Goal: Task Accomplishment & Management: Manage account settings

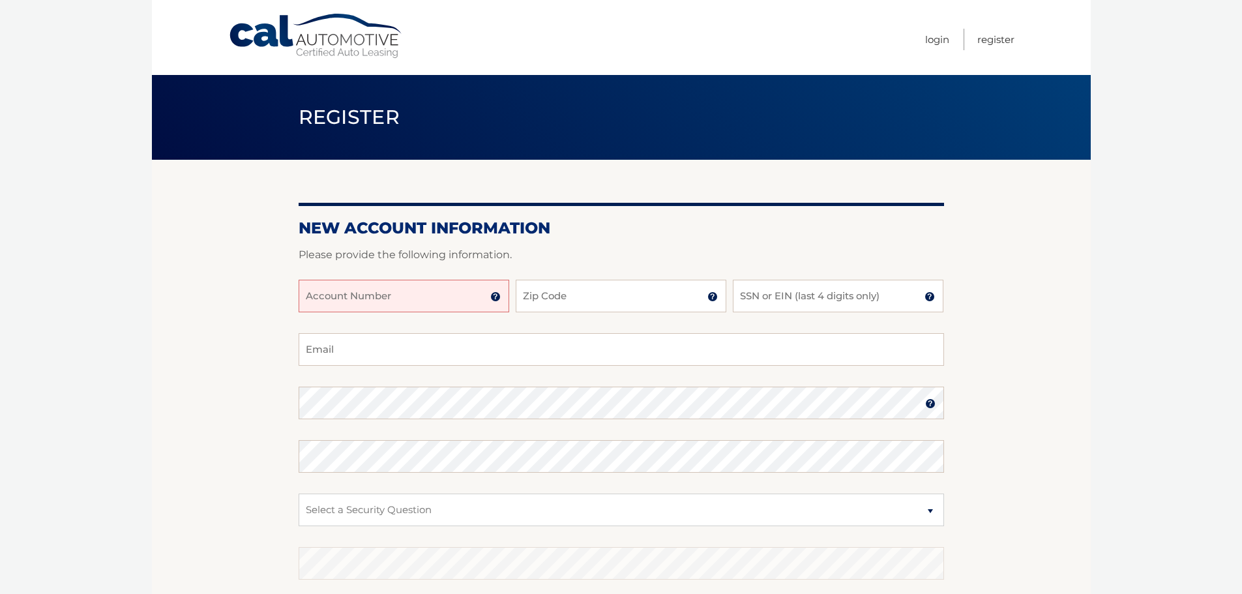
click at [396, 291] on input "Account Number" at bounding box center [404, 296] width 211 height 33
type input "44455982360"
click at [568, 305] on input "Zip Code" at bounding box center [621, 296] width 211 height 33
type input "14580"
click at [762, 299] on input "SSN or EIN (last 4 digits only)" at bounding box center [838, 296] width 211 height 33
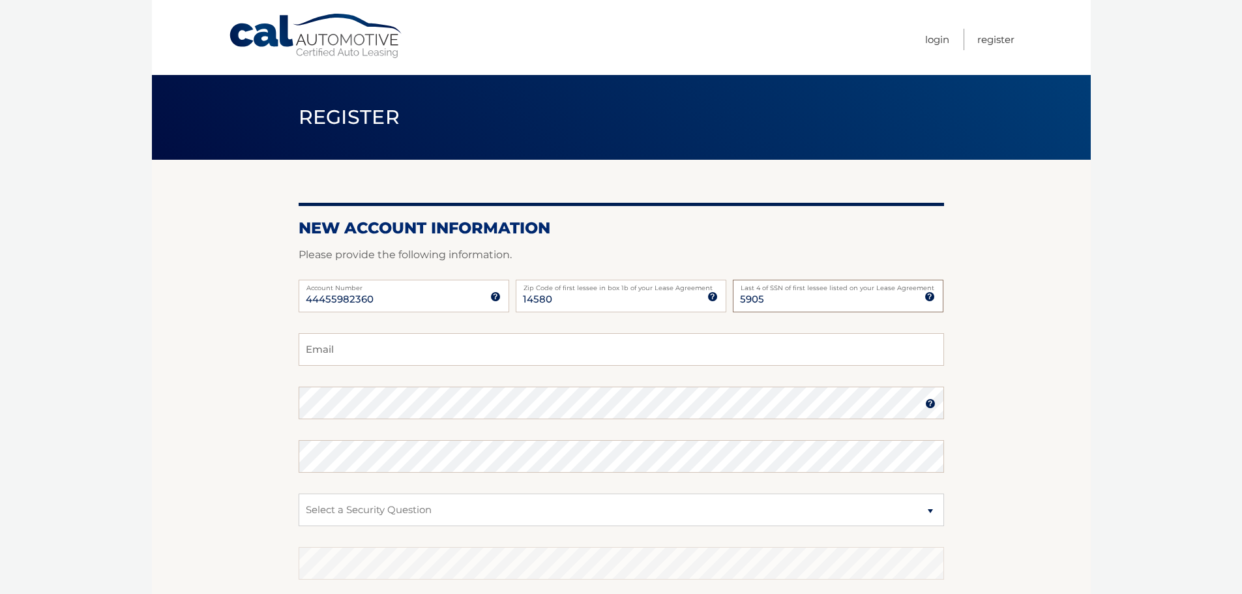
type input "5905"
click at [389, 338] on input "Email" at bounding box center [621, 349] width 645 height 33
type input "rkirby@turningpointtool.com"
click at [349, 509] on select "Select a Security Question What was the name of your elementary school? What is…" at bounding box center [621, 509] width 645 height 33
select select "2"
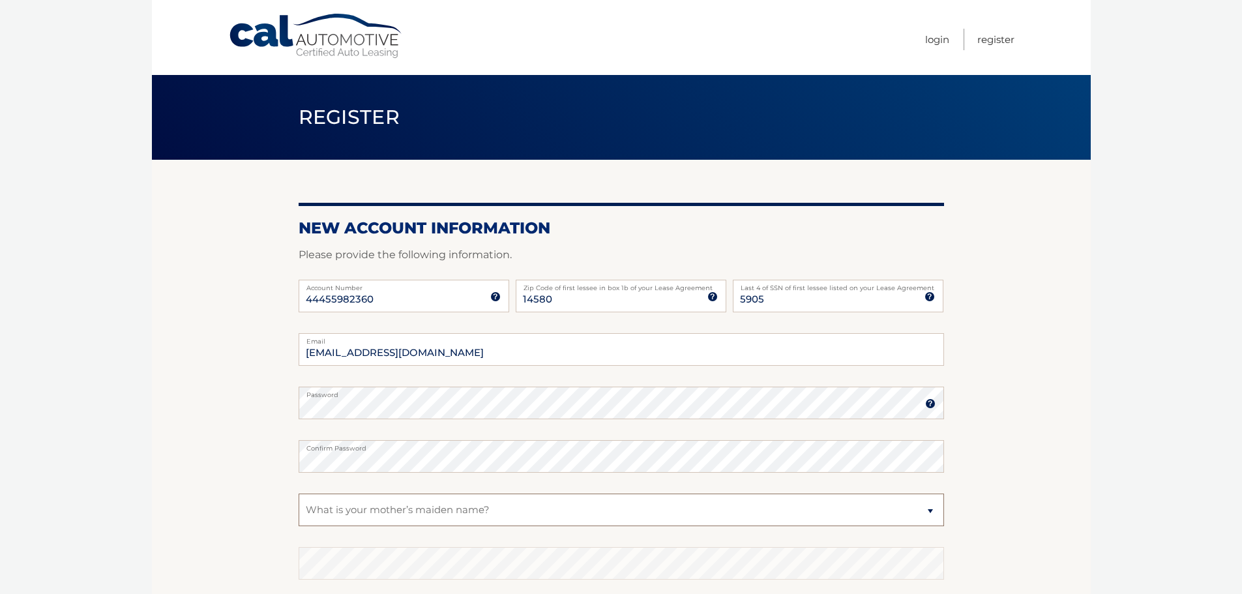
click at [299, 493] on select "Select a Security Question What was the name of your elementary school? What is…" at bounding box center [621, 509] width 645 height 33
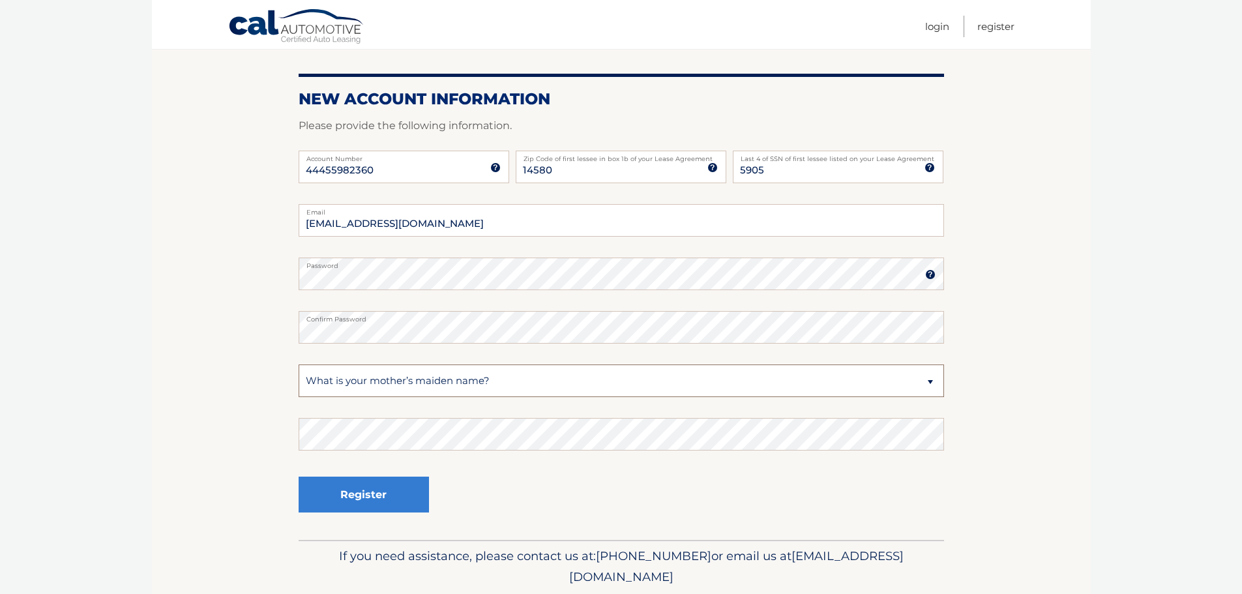
scroll to position [130, 0]
click at [322, 499] on button "Register" at bounding box center [364, 493] width 130 height 36
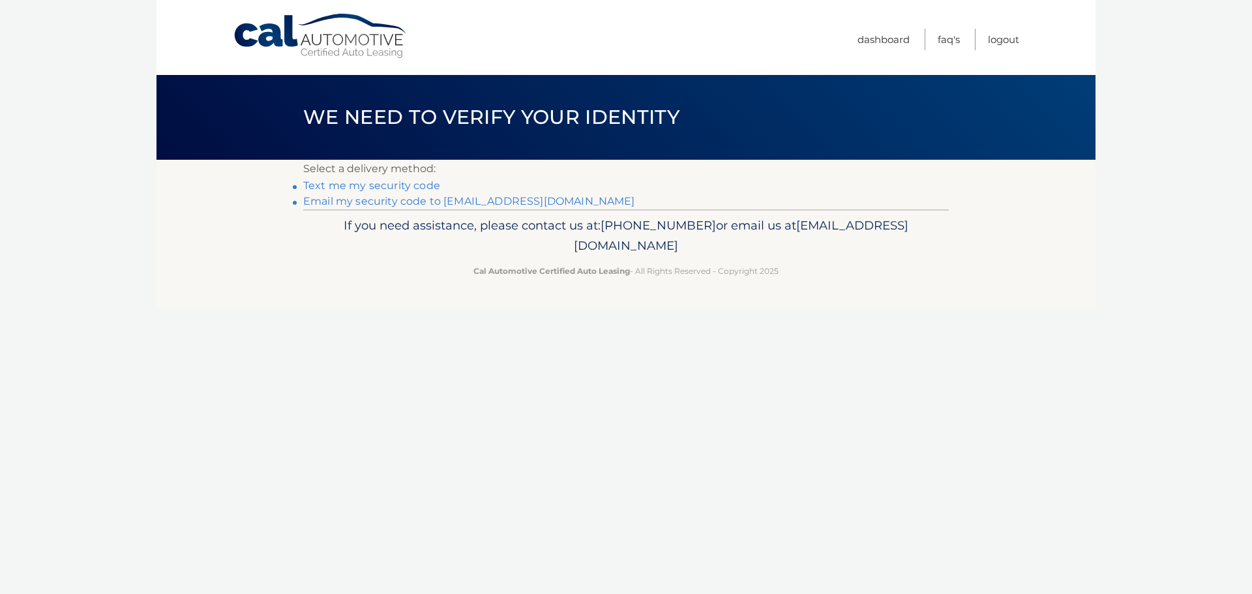
click at [381, 186] on link "Text me my security code" at bounding box center [371, 185] width 137 height 12
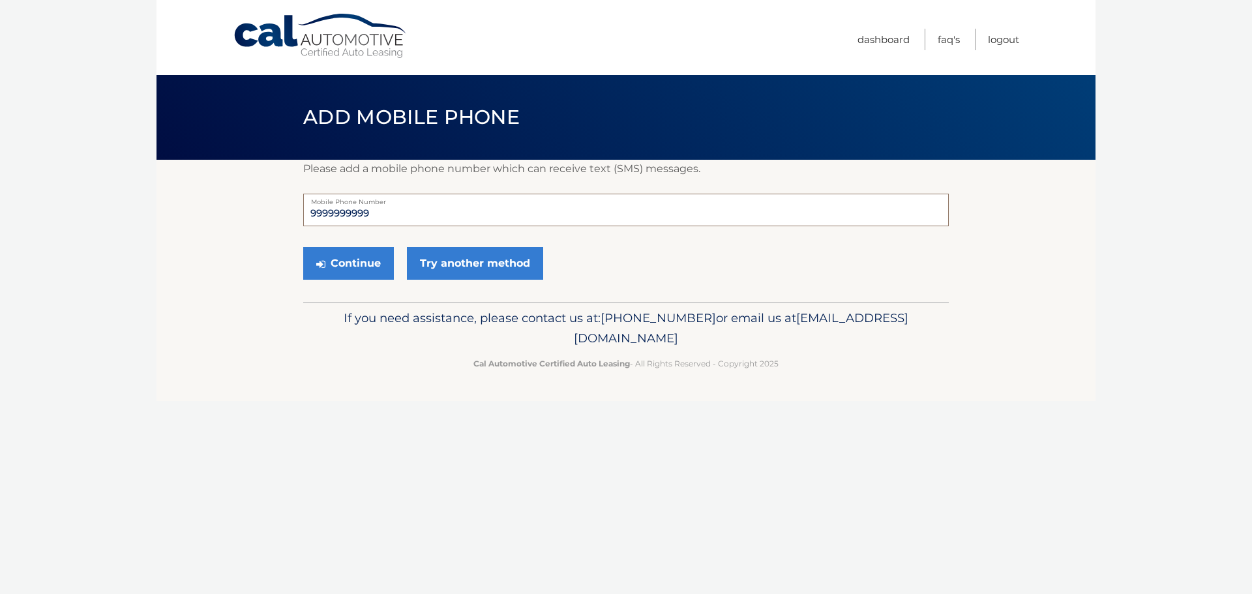
click at [390, 211] on input "9999999999" at bounding box center [625, 210] width 645 height 33
drag, startPoint x: 390, startPoint y: 211, endPoint x: 275, endPoint y: 201, distance: 115.1
click at [279, 207] on section "Please add a mobile phone number which can receive text (SMS) messages. 9999999…" at bounding box center [625, 231] width 939 height 142
type input "5857298888"
click at [348, 256] on button "Continue" at bounding box center [348, 263] width 91 height 33
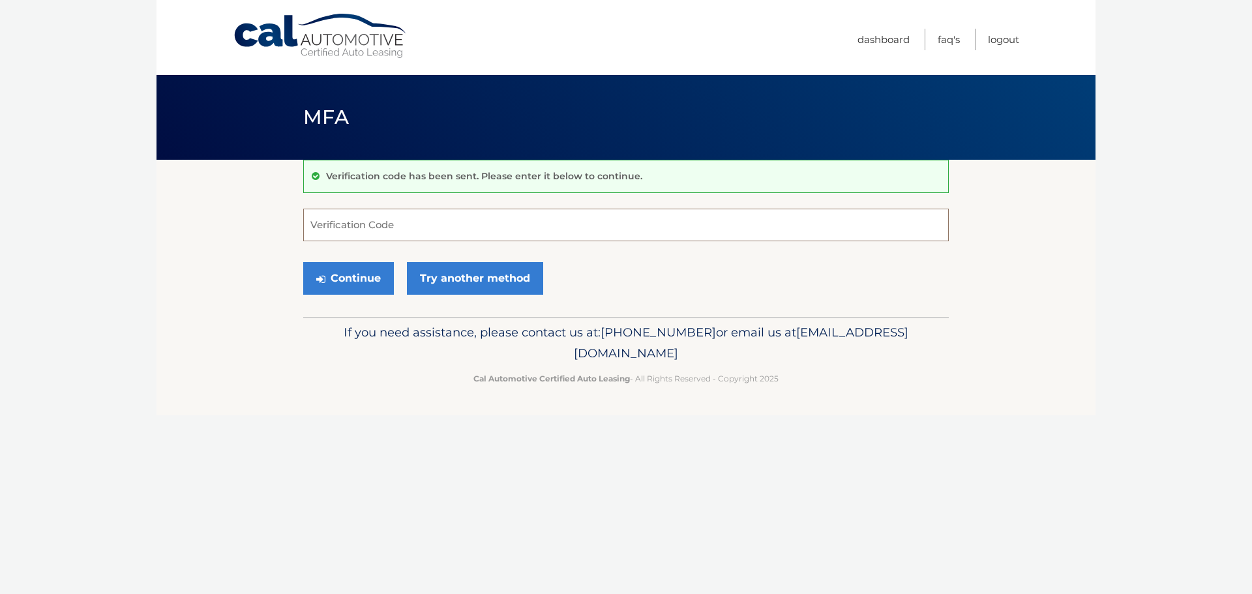
click at [351, 227] on input "Verification Code" at bounding box center [625, 225] width 645 height 33
type input "375328"
click at [339, 278] on button "Continue" at bounding box center [348, 278] width 91 height 33
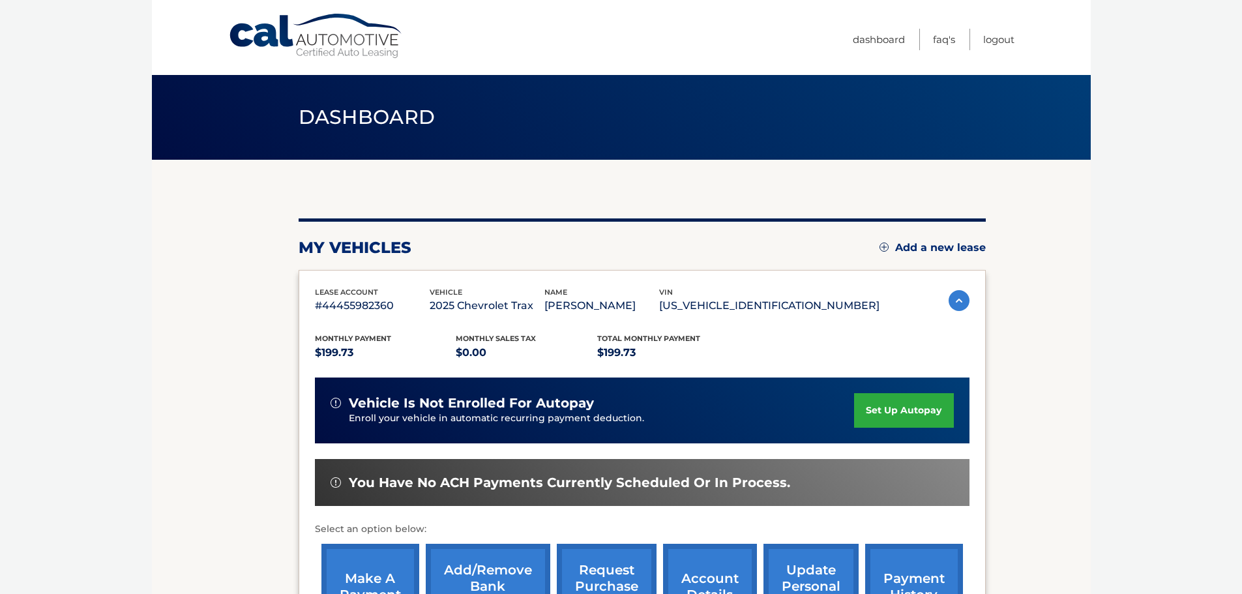
drag, startPoint x: 923, startPoint y: 415, endPoint x: 912, endPoint y: 415, distance: 11.1
click at [923, 415] on link "set up autopay" at bounding box center [903, 410] width 99 height 35
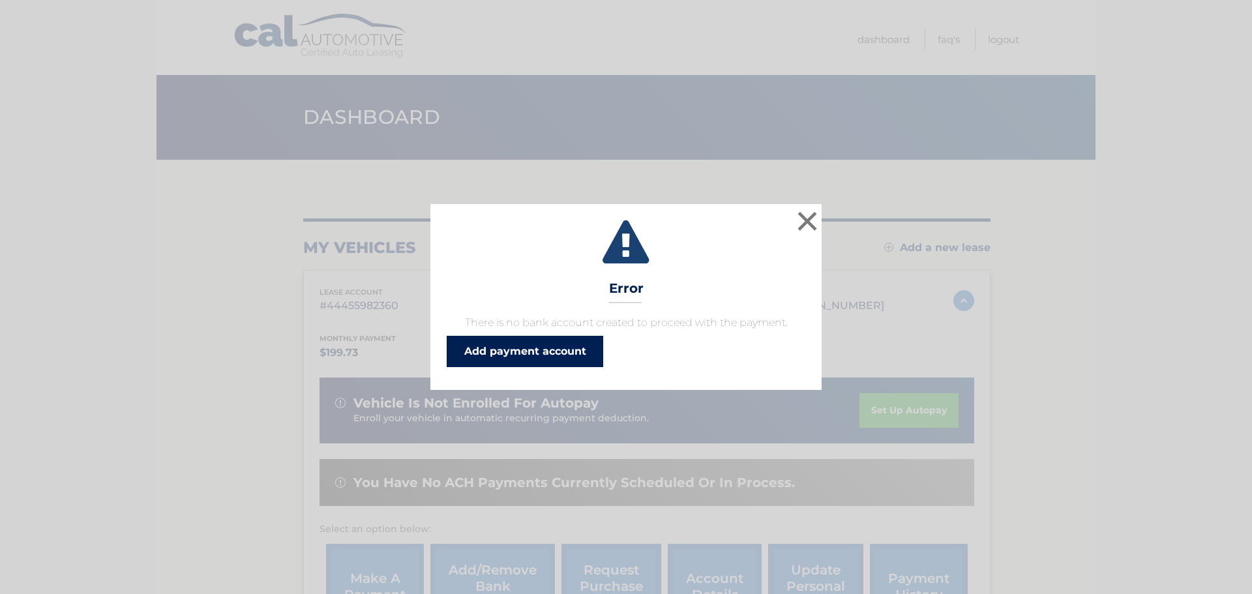
click at [520, 353] on link "Add payment account" at bounding box center [525, 351] width 156 height 31
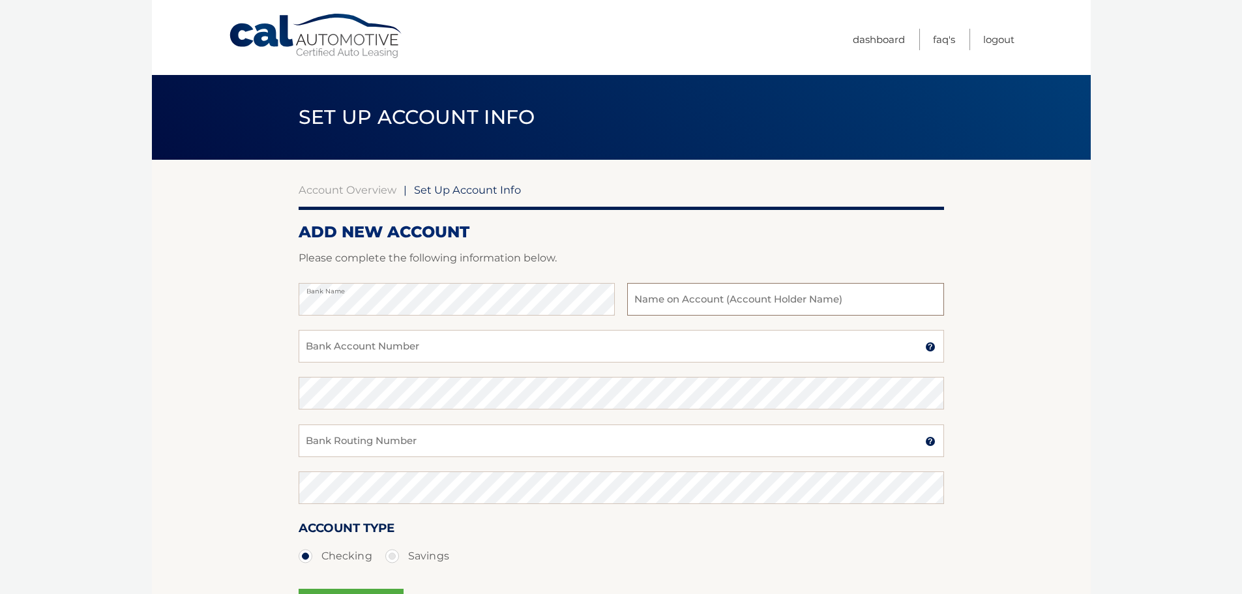
click at [707, 301] on input "text" at bounding box center [785, 299] width 316 height 33
type input "[PERSON_NAME]"
click at [443, 356] on input "Bank Account Number" at bounding box center [621, 346] width 645 height 33
type input "2"
type input "5"
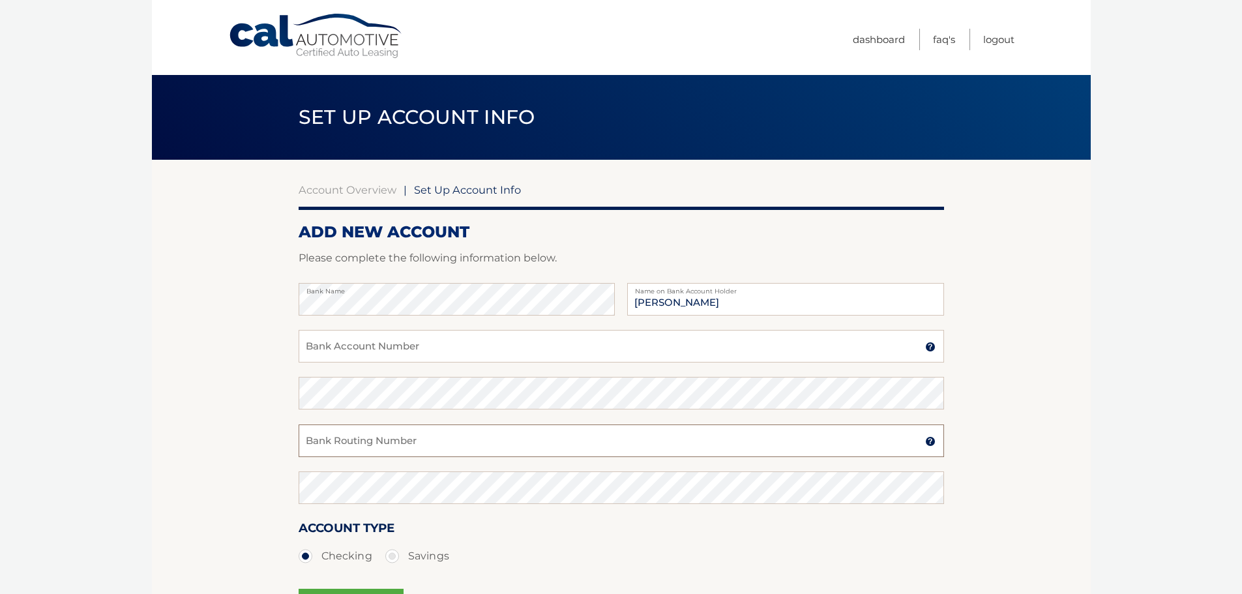
click at [396, 438] on input "Bank Routing Number" at bounding box center [621, 440] width 645 height 33
type input "222370440"
click at [331, 338] on input "Bank Account Number" at bounding box center [621, 346] width 645 height 33
type input "533707994"
click at [215, 436] on section "Account Overview | Set Up Account Info ADD NEW ACCOUNT Please complete the foll…" at bounding box center [621, 408] width 939 height 497
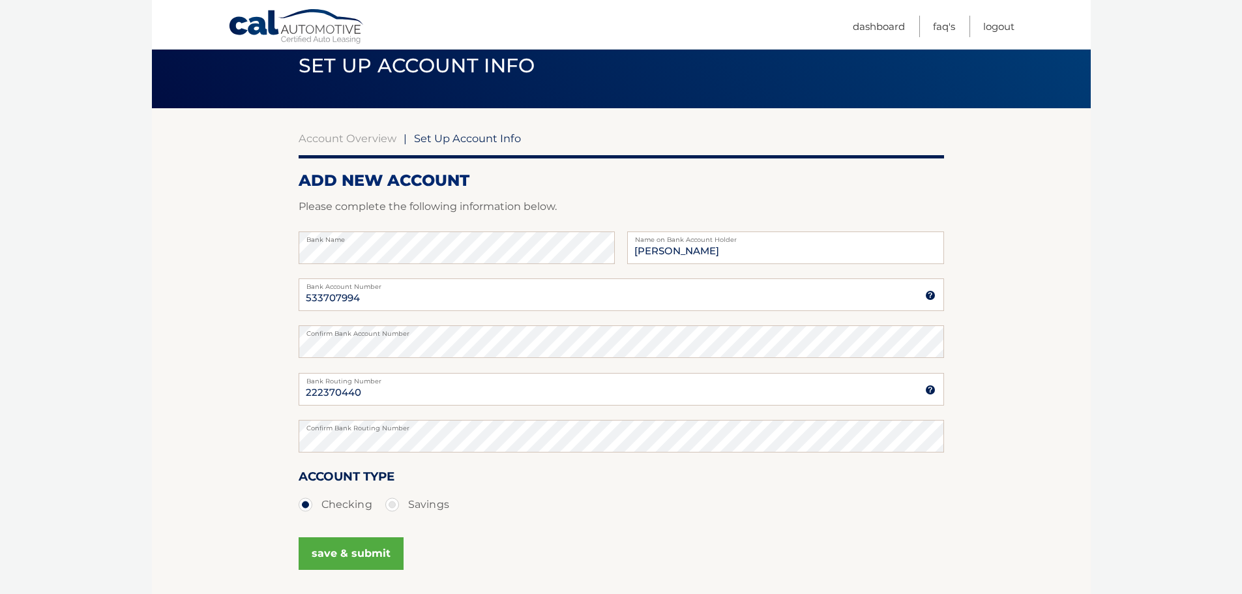
scroll to position [162, 0]
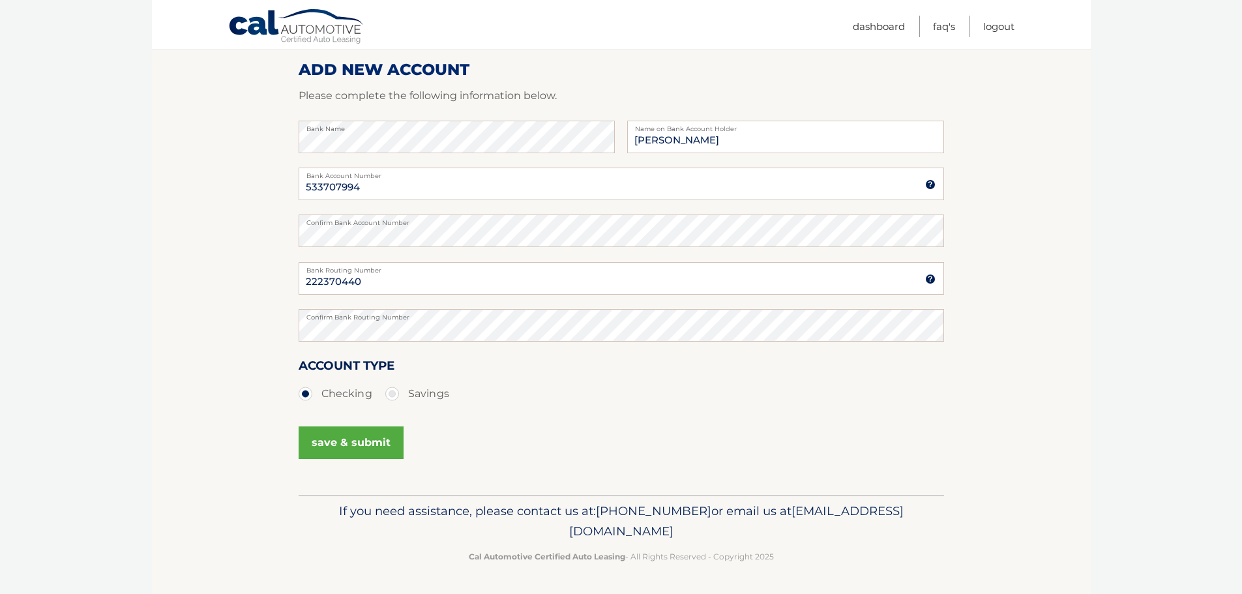
click at [350, 447] on button "save & submit" at bounding box center [351, 442] width 105 height 33
click at [357, 439] on button "save & submit" at bounding box center [351, 442] width 105 height 33
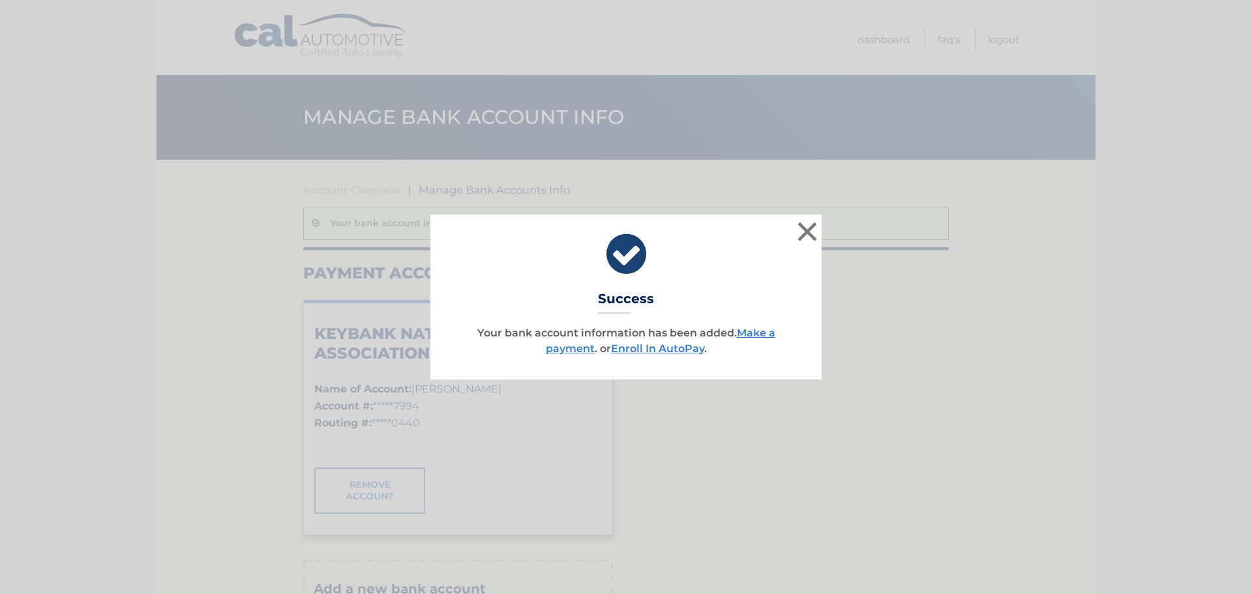
drag, startPoint x: 659, startPoint y: 345, endPoint x: 657, endPoint y: 361, distance: 16.4
click at [659, 345] on link "Enroll In AutoPay" at bounding box center [657, 348] width 93 height 12
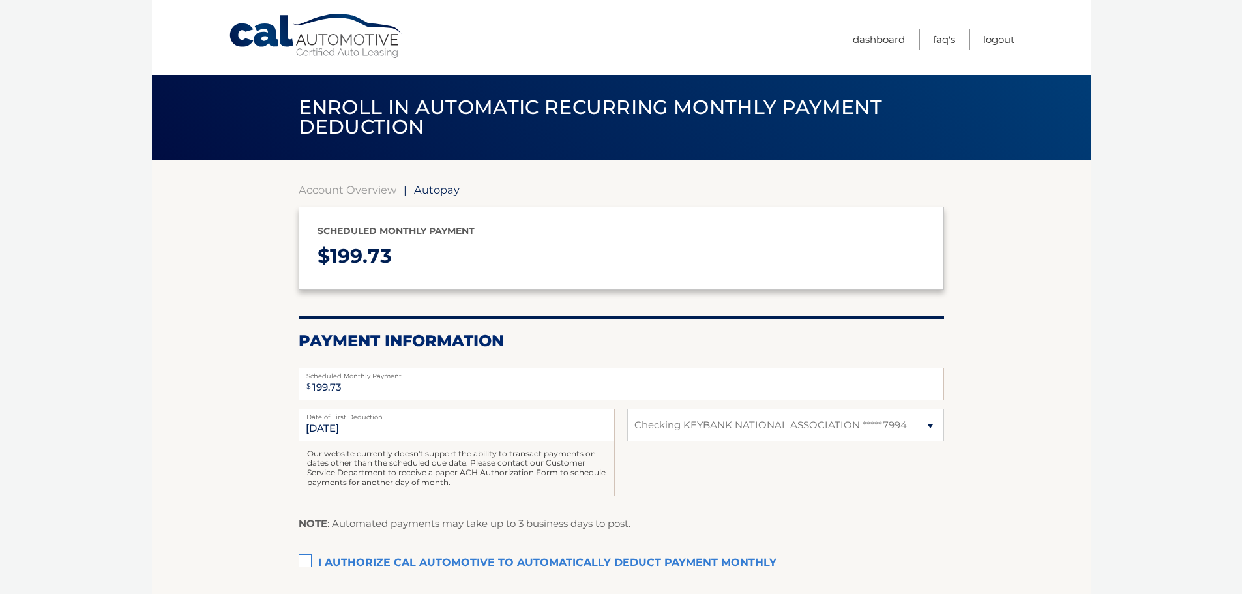
select select "YzJiY2U2MTYtOTEyYS00YzMwLThhOWQtMWU4MWY4NDM4ZDg2"
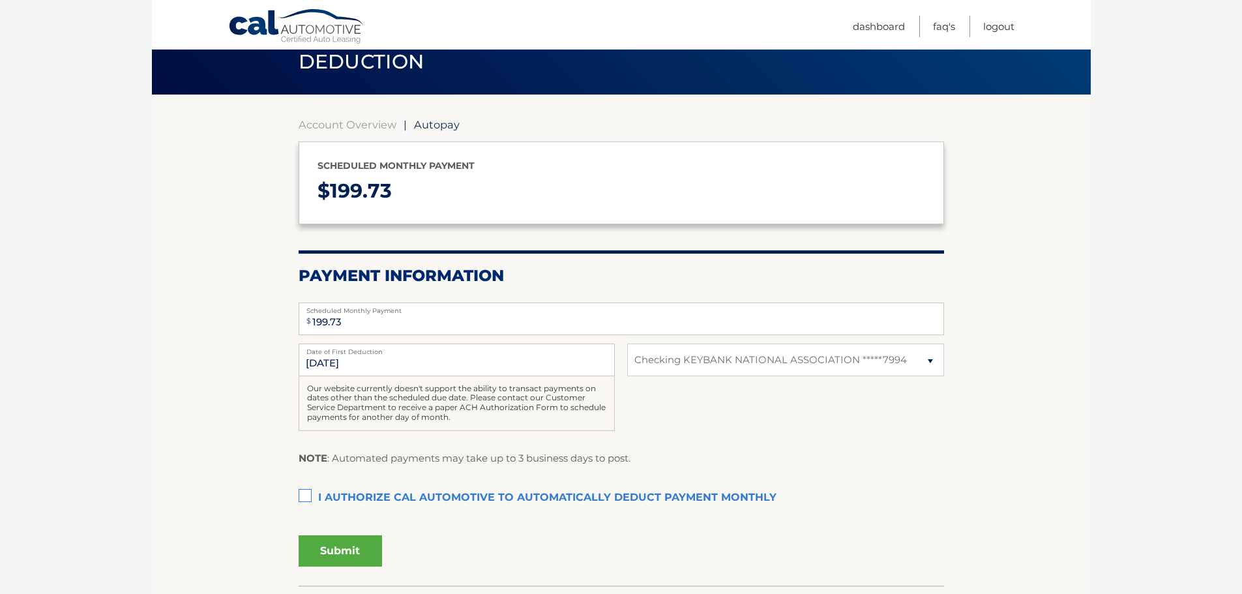
click at [308, 490] on label "I authorize cal automotive to automatically deduct payment monthly This checkbo…" at bounding box center [621, 498] width 645 height 26
click at [0, 0] on input "I authorize cal automotive to automatically deduct payment monthly This checkbo…" at bounding box center [0, 0] width 0 height 0
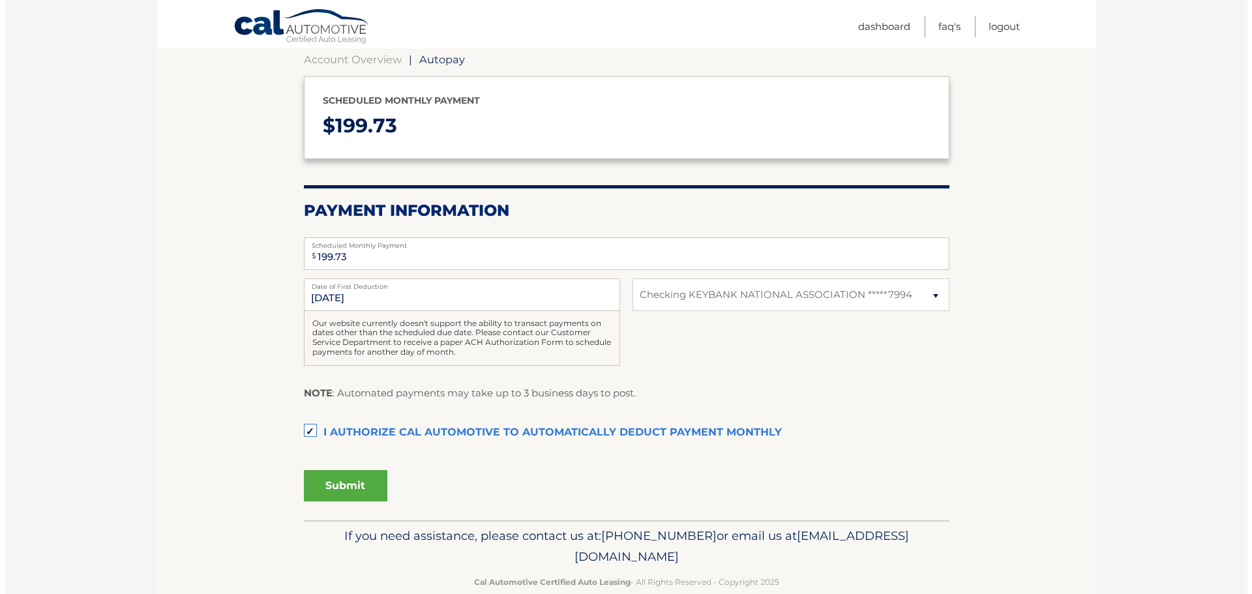
scroll to position [155, 0]
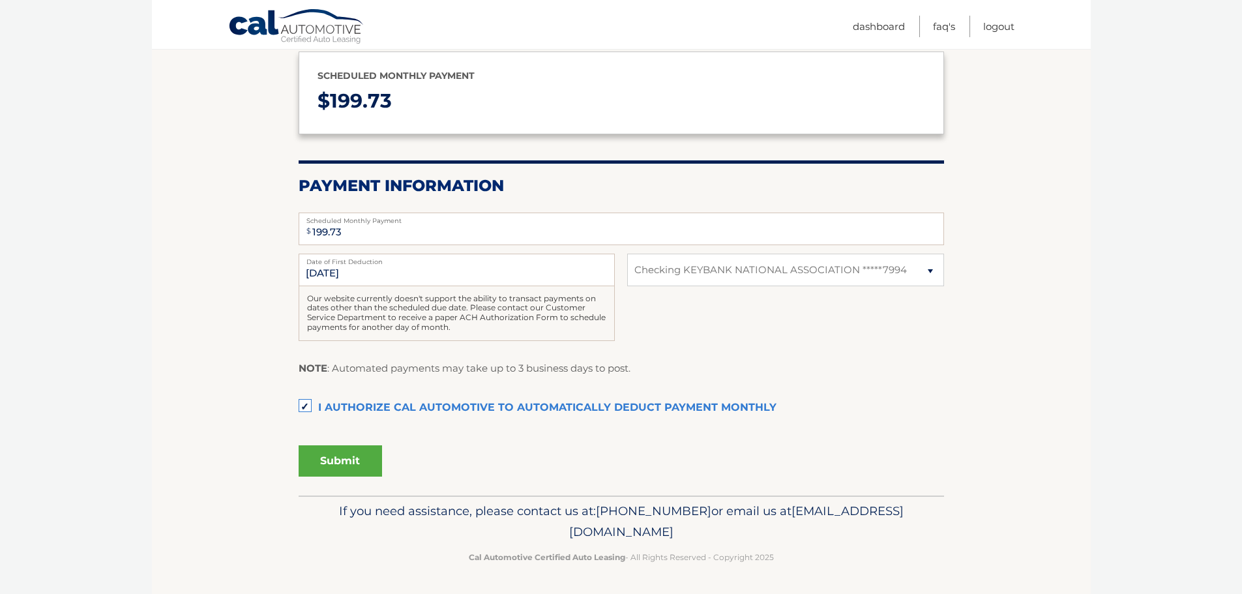
click at [351, 462] on button "Submit" at bounding box center [340, 460] width 83 height 31
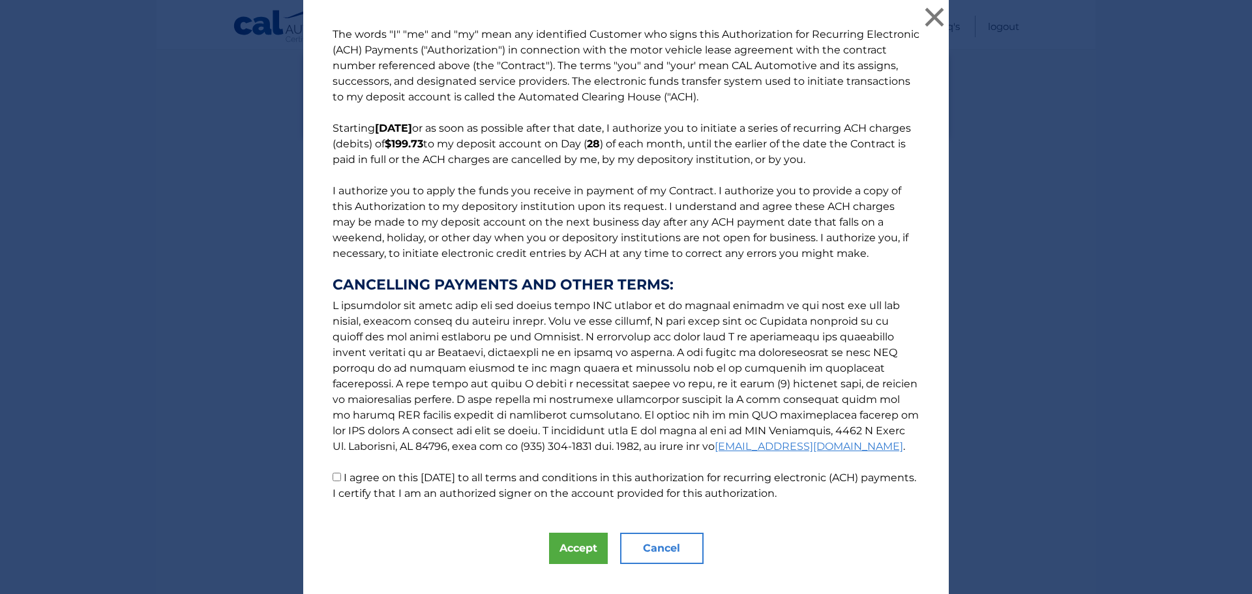
click at [332, 477] on input "I agree on this [DATE] to all terms and conditions in this authorization for re…" at bounding box center [336, 477] width 8 height 8
checkbox input "true"
click at [568, 550] on button "Accept" at bounding box center [578, 548] width 59 height 31
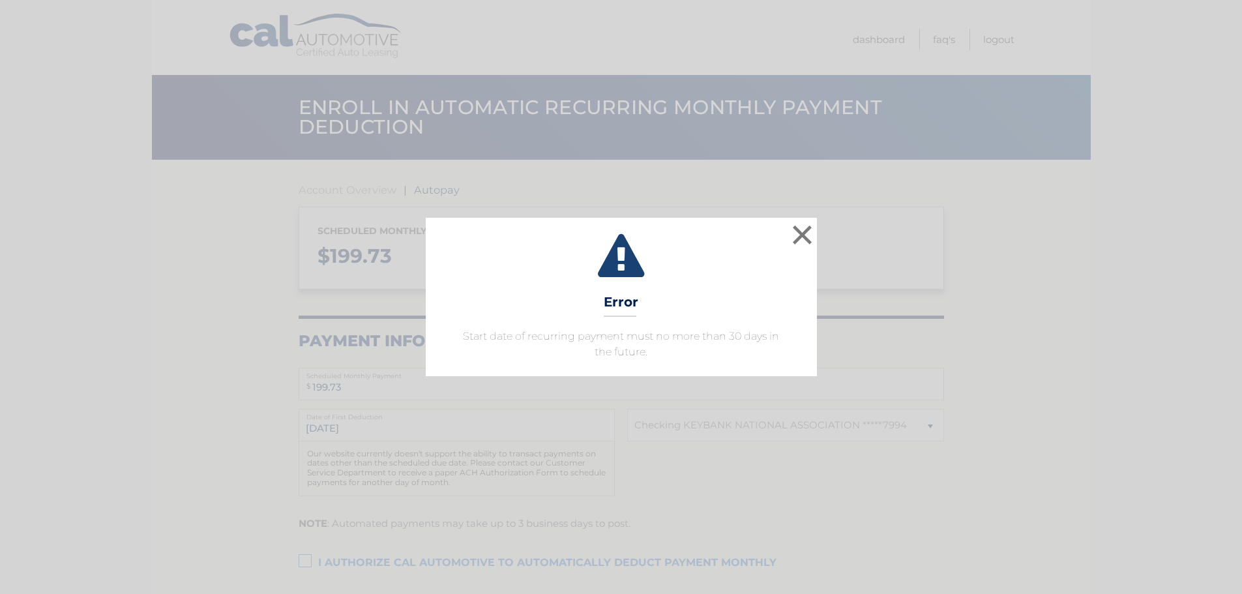
select select "YzJiY2U2MTYtOTEyYS00YzMwLThhOWQtMWU4MWY4NDM4ZDg2"
click at [806, 238] on button "×" at bounding box center [807, 235] width 26 height 26
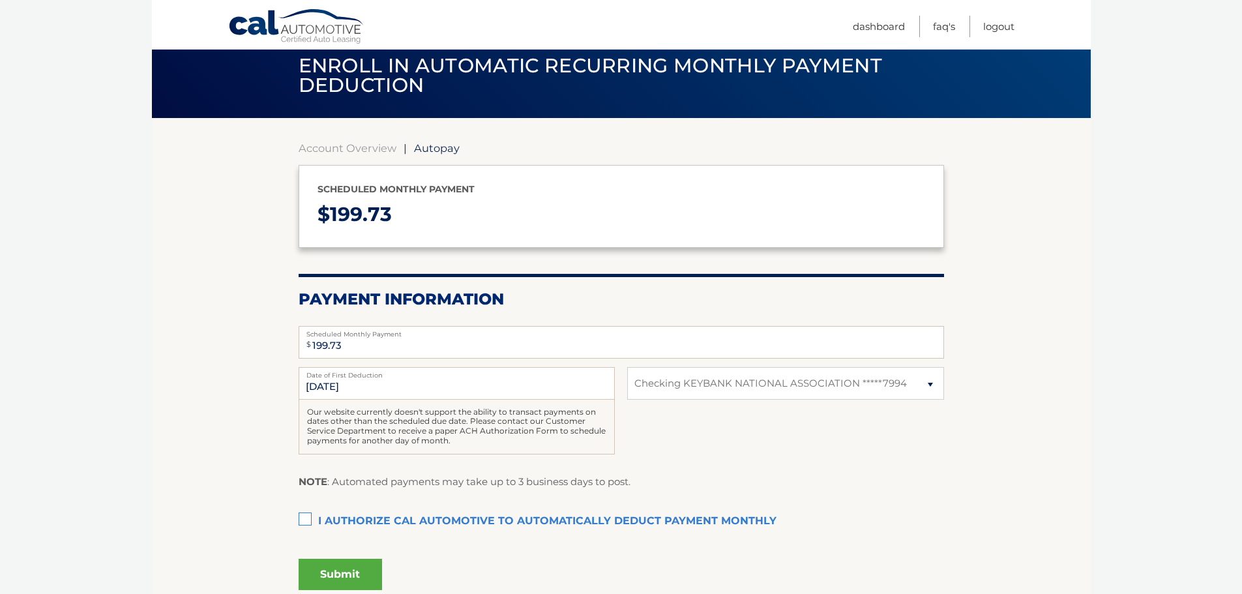
scroll to position [65, 0]
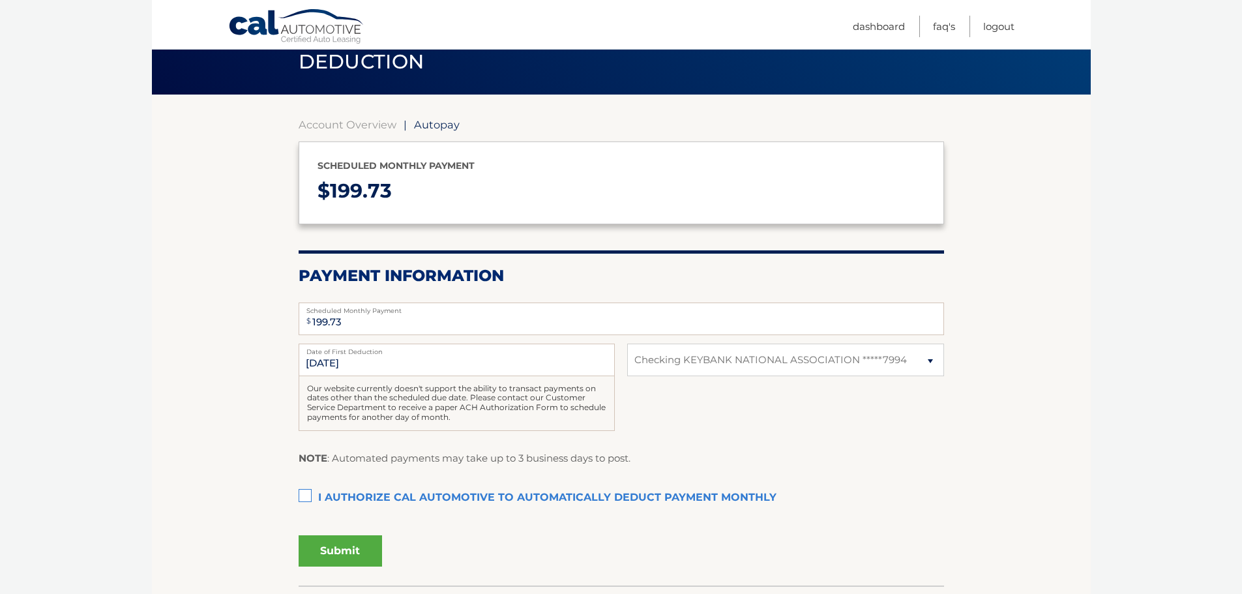
click at [303, 493] on label "I authorize cal automotive to automatically deduct payment monthly This checkbo…" at bounding box center [621, 498] width 645 height 26
click at [0, 0] on input "I authorize cal automotive to automatically deduct payment monthly This checkbo…" at bounding box center [0, 0] width 0 height 0
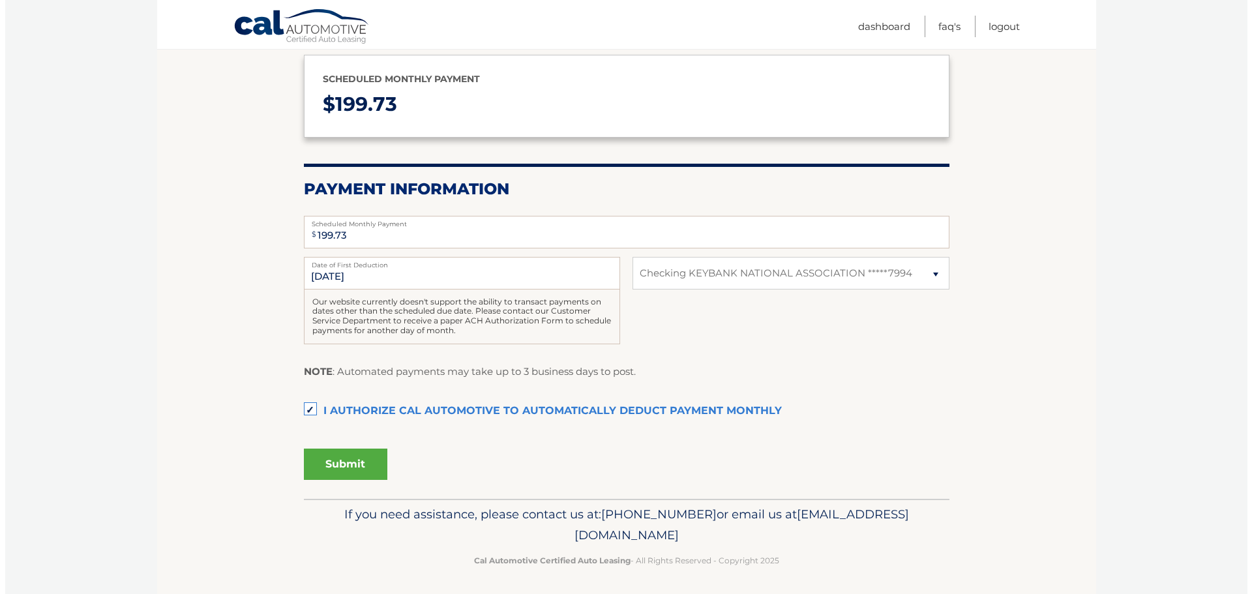
scroll to position [155, 0]
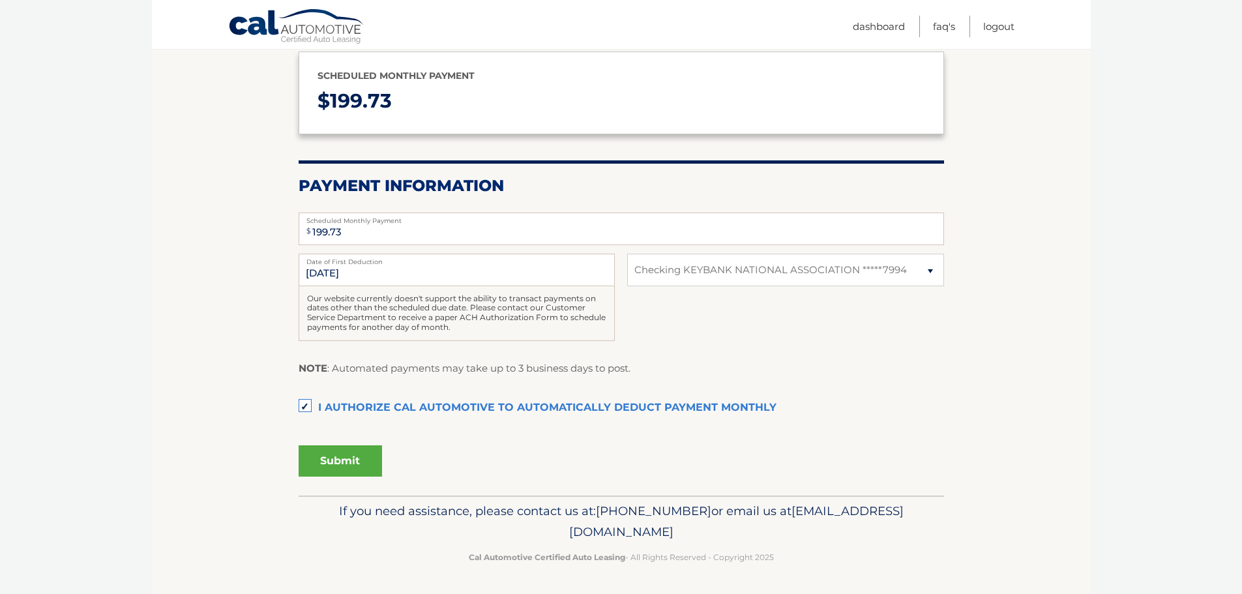
click at [336, 463] on button "Submit" at bounding box center [340, 460] width 83 height 31
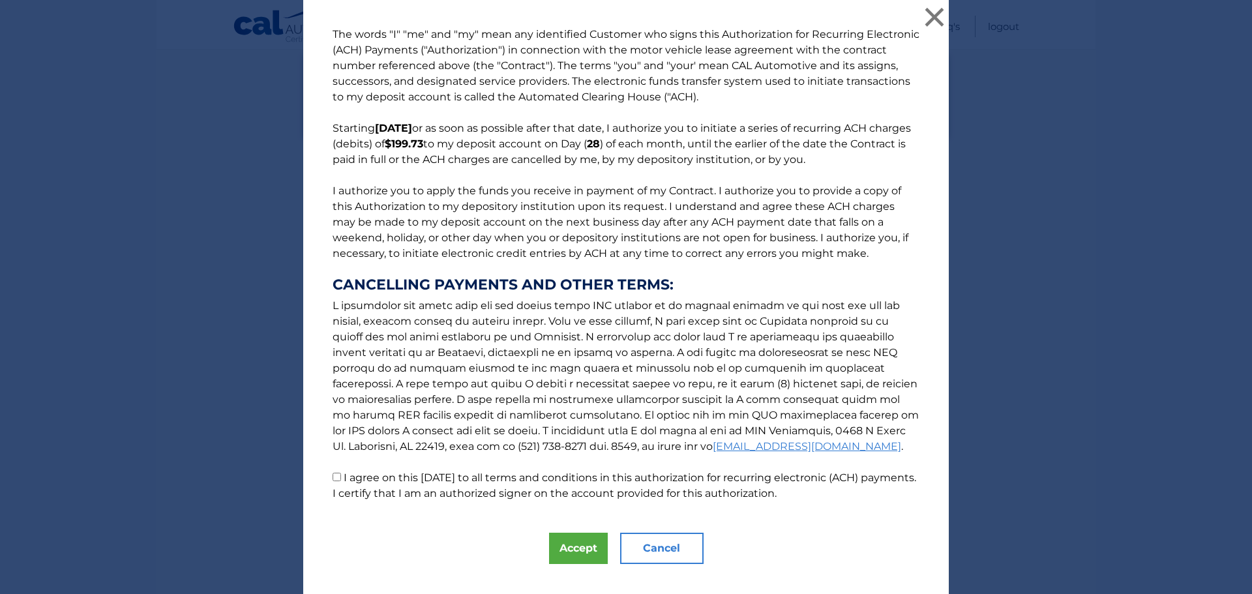
click at [332, 478] on input "I agree on this 08/28/2025 to all terms and conditions in this authorization fo…" at bounding box center [336, 477] width 8 height 8
checkbox input "true"
click at [570, 550] on button "Accept" at bounding box center [578, 548] width 59 height 31
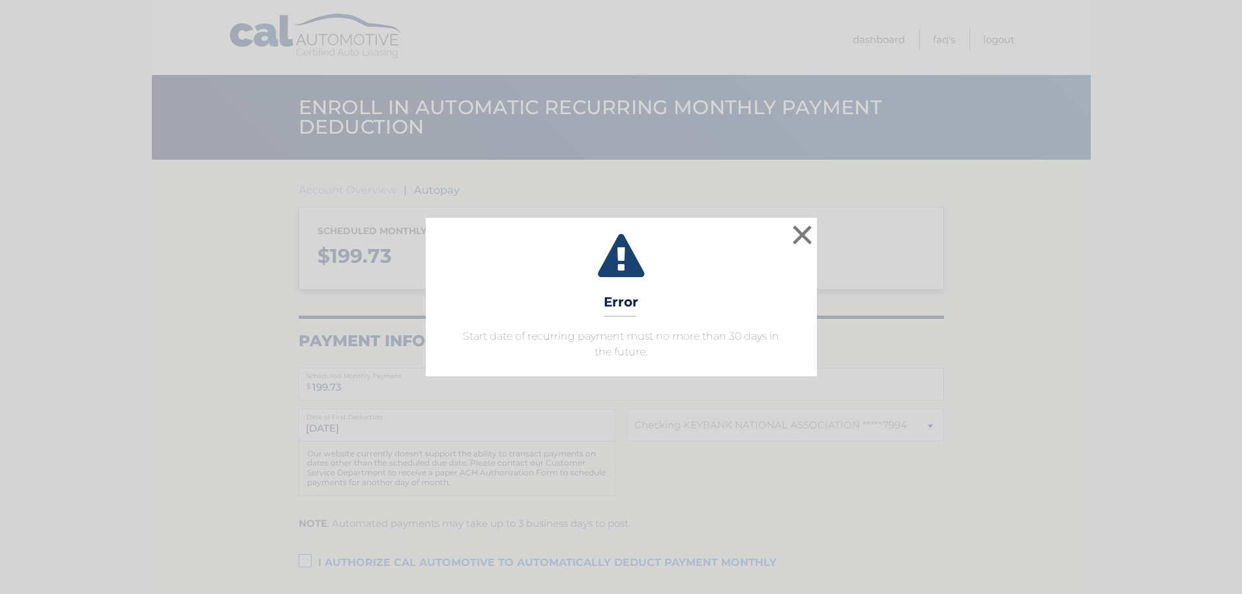
select select "YzJiY2U2MTYtOTEyYS00YzMwLThhOWQtMWU4MWY4NDM4ZDg2"
click at [804, 232] on button "×" at bounding box center [807, 235] width 26 height 26
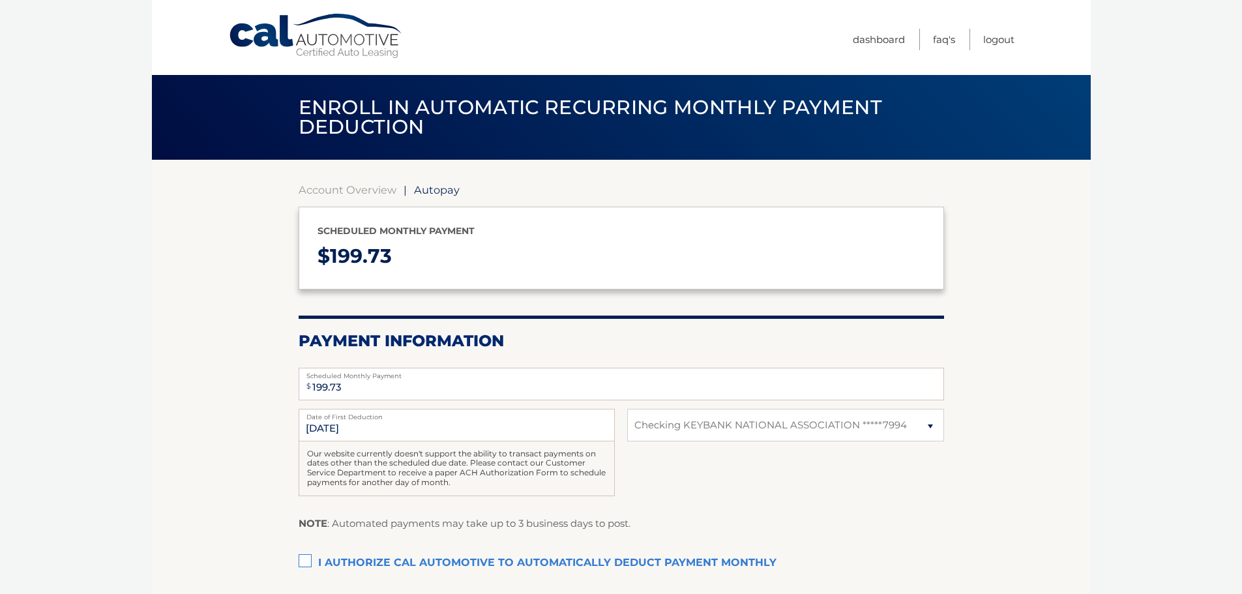
click at [305, 562] on label "I authorize cal automotive to automatically deduct payment monthly This checkbo…" at bounding box center [621, 563] width 645 height 26
click at [0, 0] on input "I authorize cal automotive to automatically deduct payment monthly This checkbo…" at bounding box center [0, 0] width 0 height 0
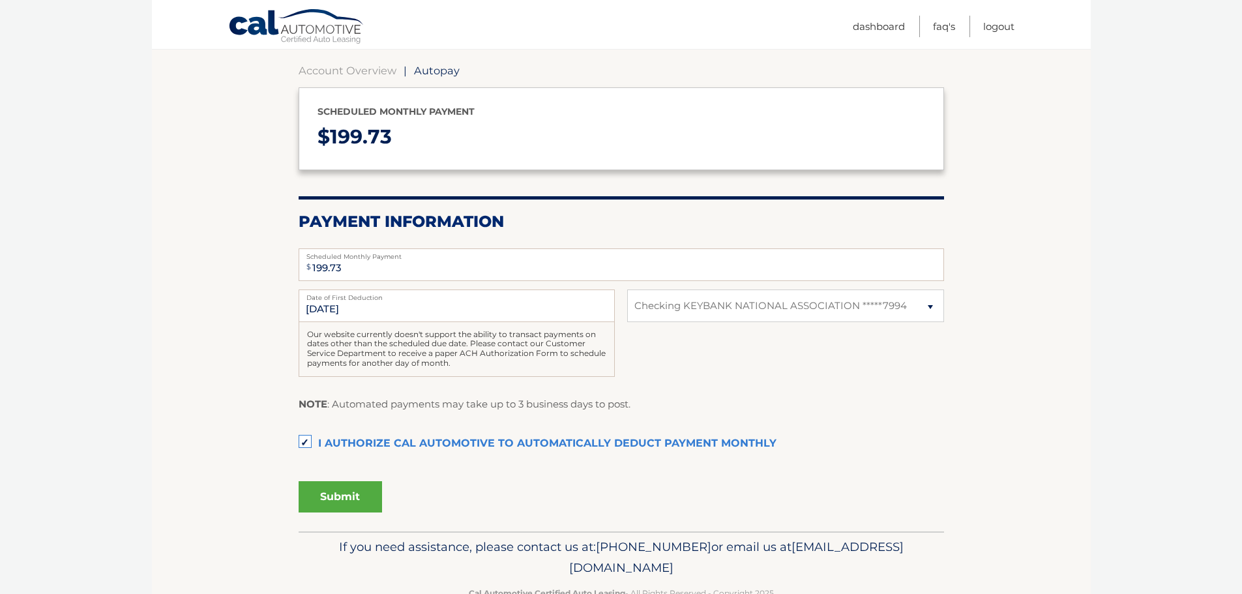
scroll to position [130, 0]
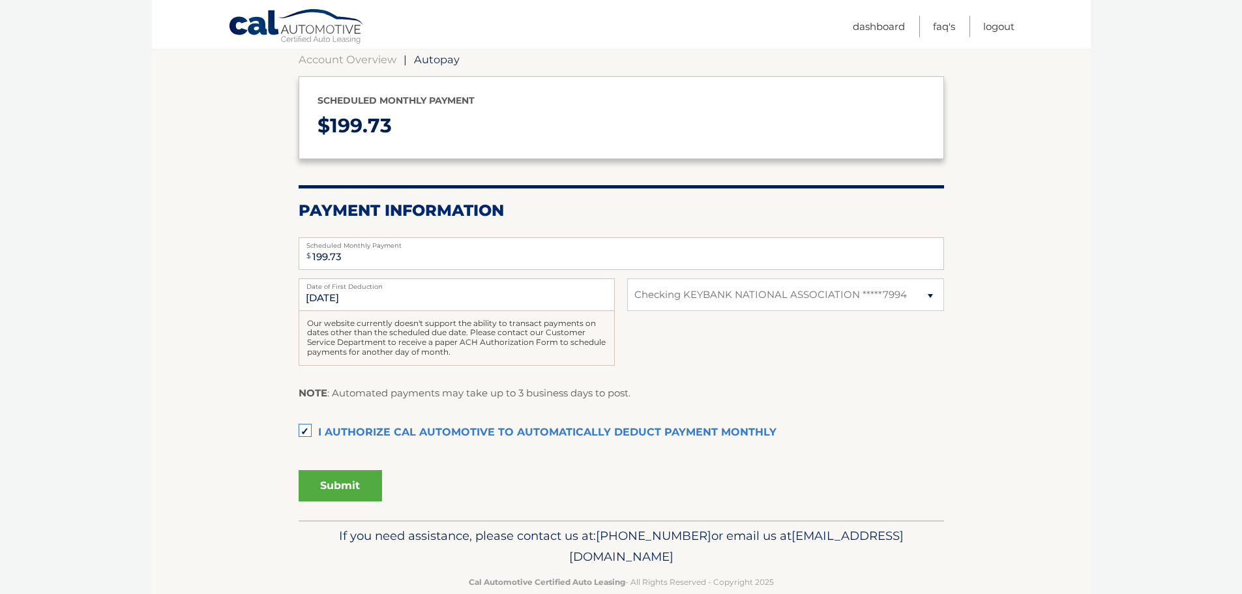
click at [333, 480] on button "Submit" at bounding box center [340, 485] width 83 height 31
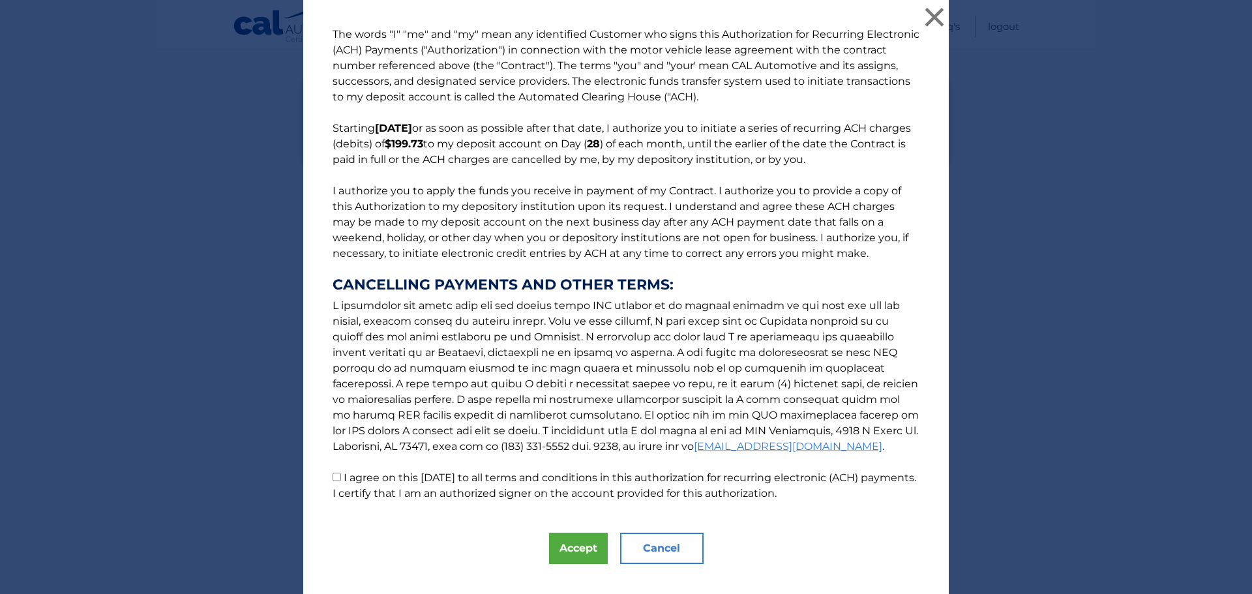
click at [394, 128] on b "[DATE]" at bounding box center [393, 128] width 37 height 12
click at [669, 549] on button "Cancel" at bounding box center [661, 548] width 83 height 31
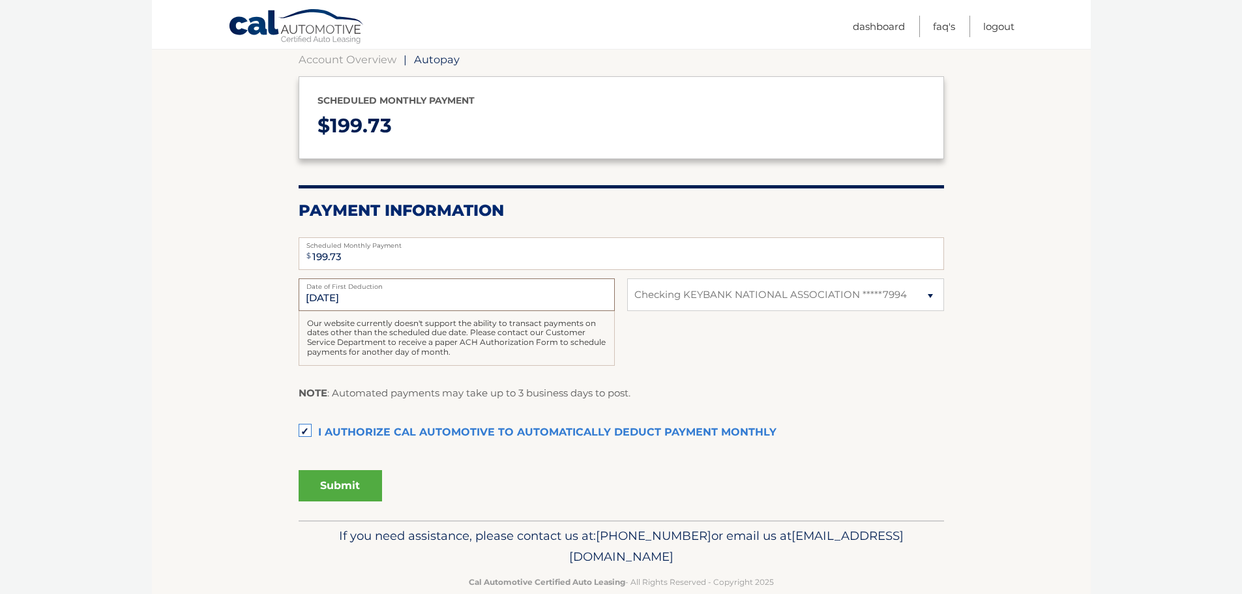
click at [364, 298] on input "[DATE]" at bounding box center [457, 294] width 316 height 33
click at [319, 299] on input "[DATE]" at bounding box center [457, 294] width 316 height 33
click at [325, 297] on input "[DATE]" at bounding box center [457, 294] width 316 height 33
click at [308, 430] on label "I authorize cal automotive to automatically deduct payment monthly This checkbo…" at bounding box center [621, 433] width 645 height 26
click at [0, 0] on input "I authorize cal automotive to automatically deduct payment monthly This checkbo…" at bounding box center [0, 0] width 0 height 0
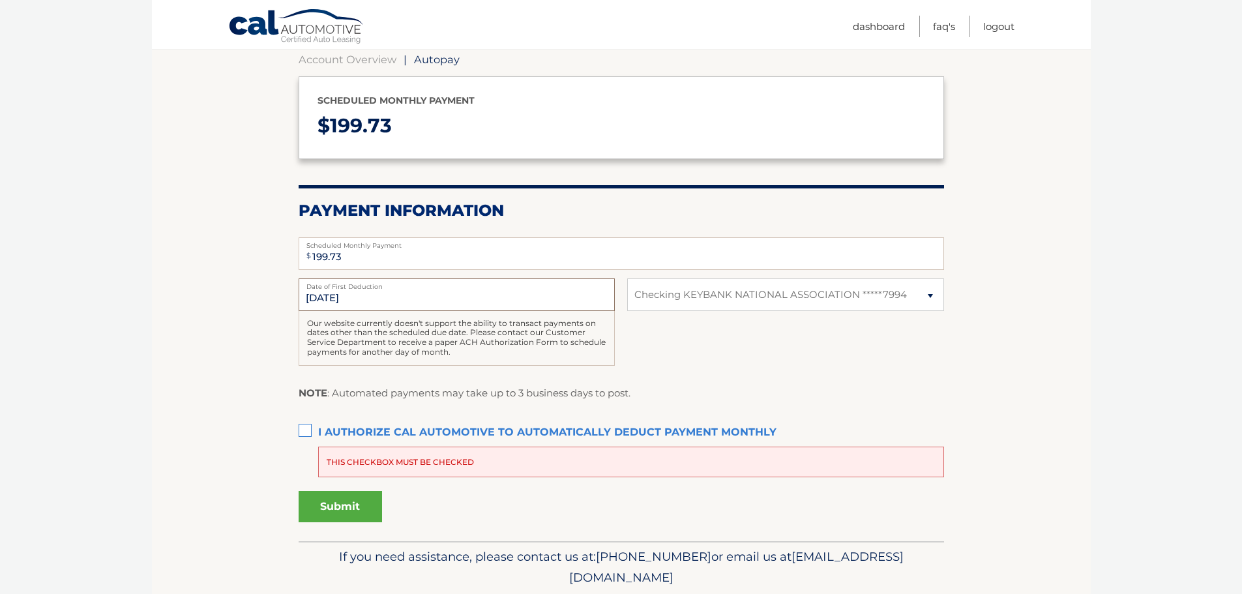
click at [356, 298] on input "[DATE]" at bounding box center [457, 294] width 316 height 33
click at [338, 296] on input "[DATE]" at bounding box center [457, 294] width 316 height 33
click at [338, 295] on input "[DATE]" at bounding box center [457, 294] width 316 height 33
click at [324, 299] on input "[DATE]" at bounding box center [457, 294] width 316 height 33
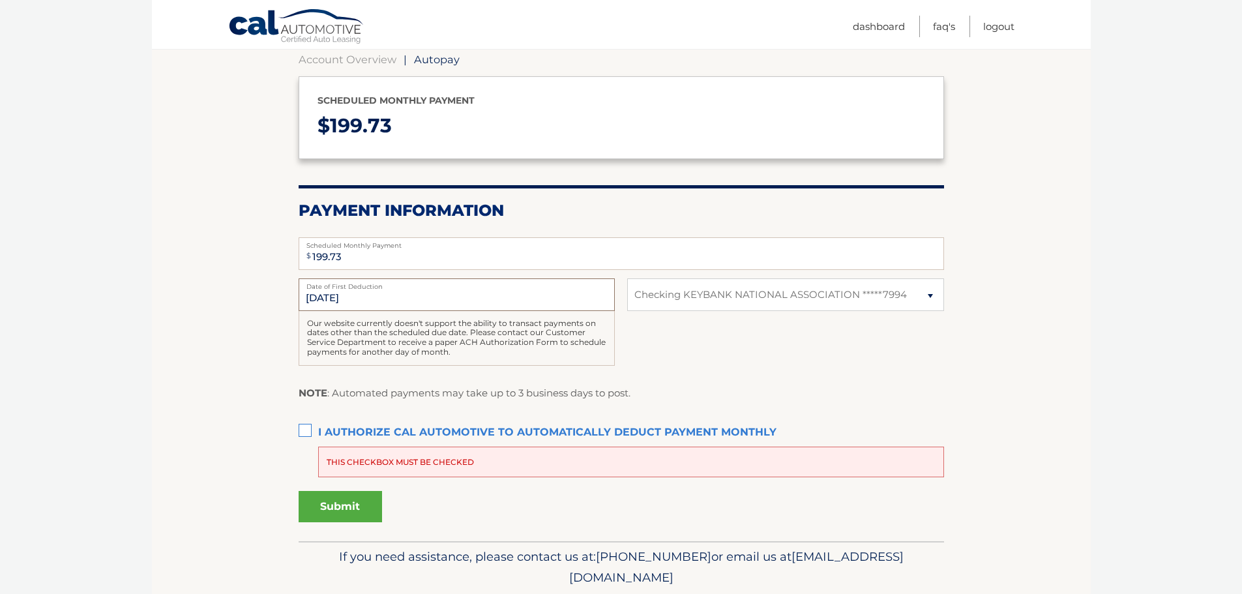
click at [324, 299] on input "[DATE]" at bounding box center [457, 294] width 316 height 33
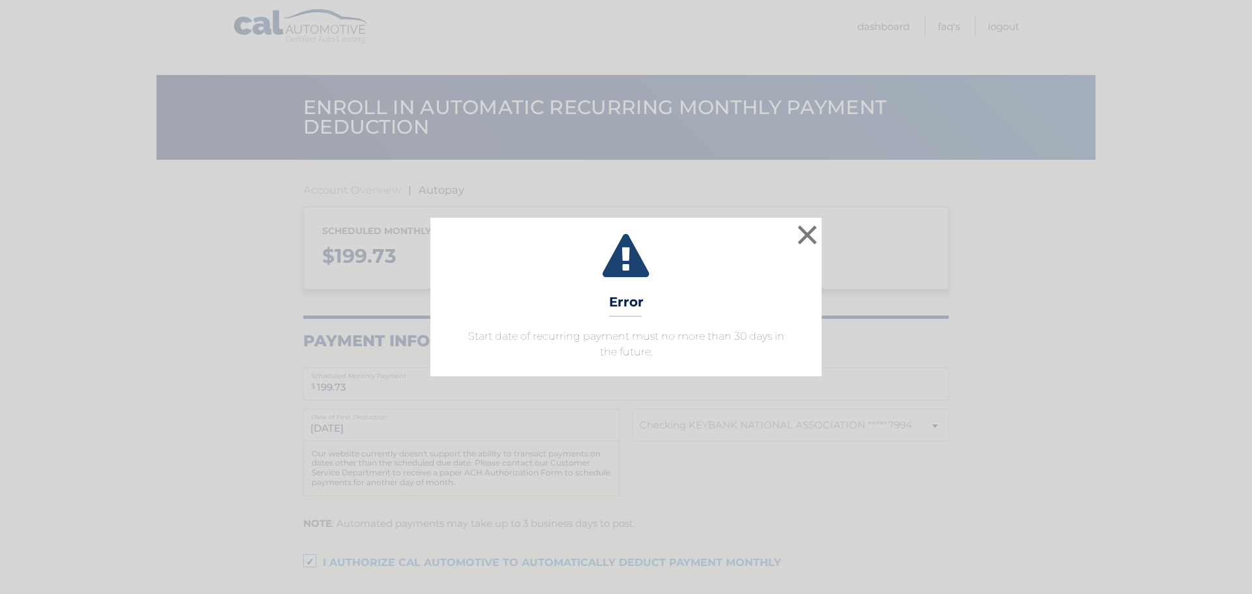
select select "YzJiY2U2MTYtOTEyYS00YzMwLThhOWQtMWU4MWY4NDM4ZDg2"
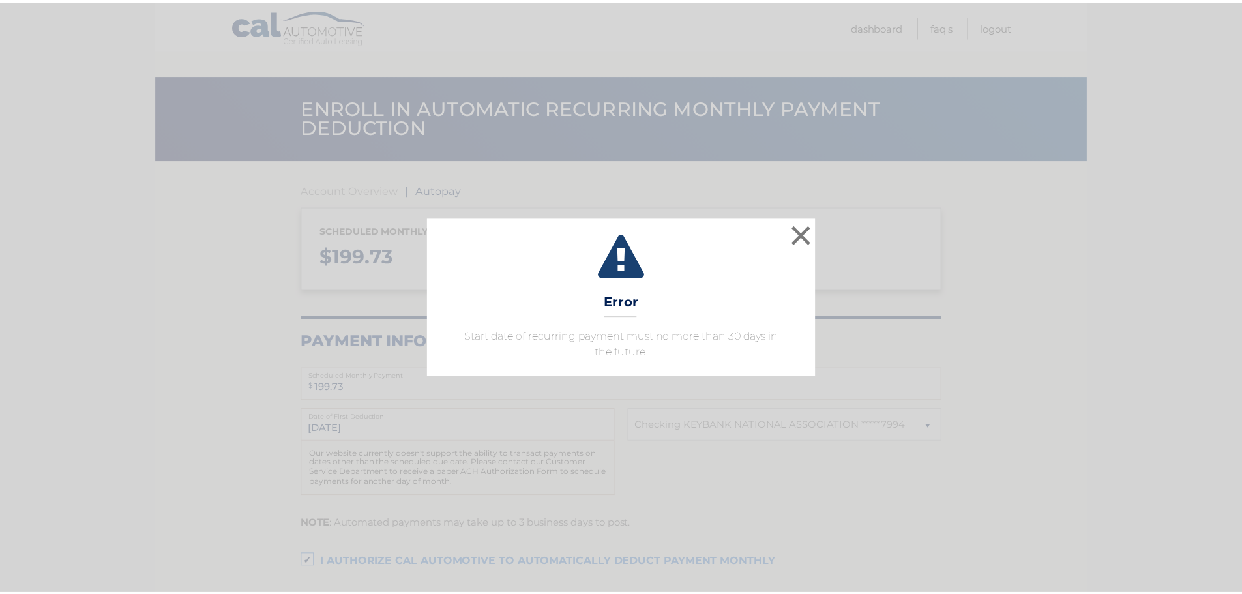
scroll to position [119, 0]
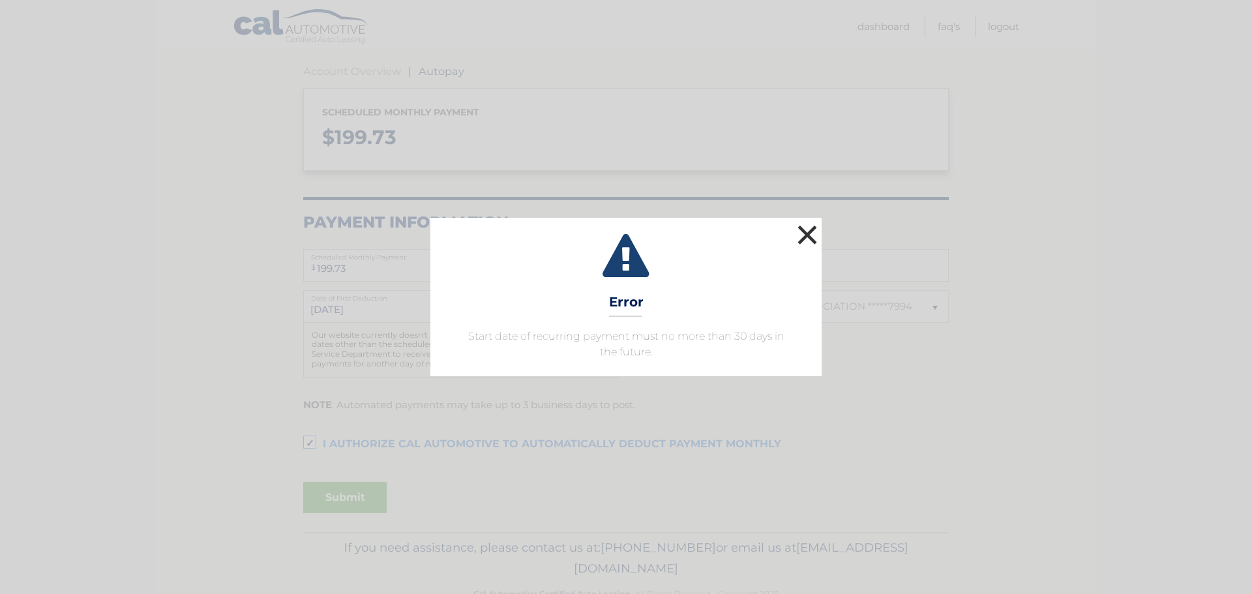
click at [819, 232] on button "×" at bounding box center [807, 235] width 26 height 26
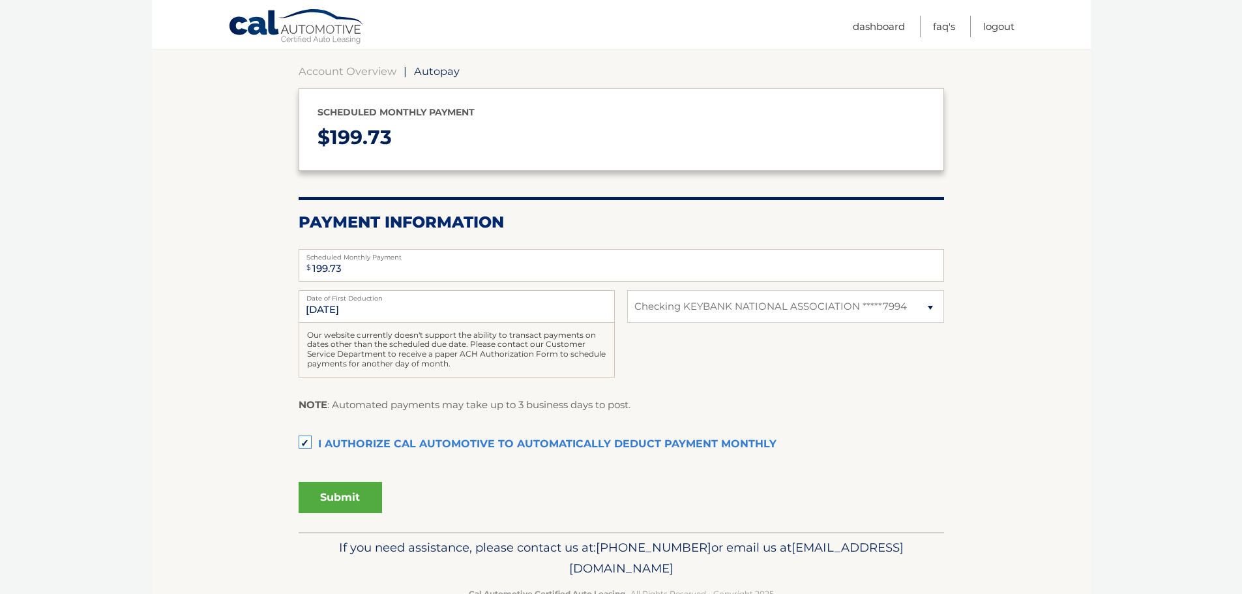
drag, startPoint x: 619, startPoint y: 357, endPoint x: 607, endPoint y: 357, distance: 11.7
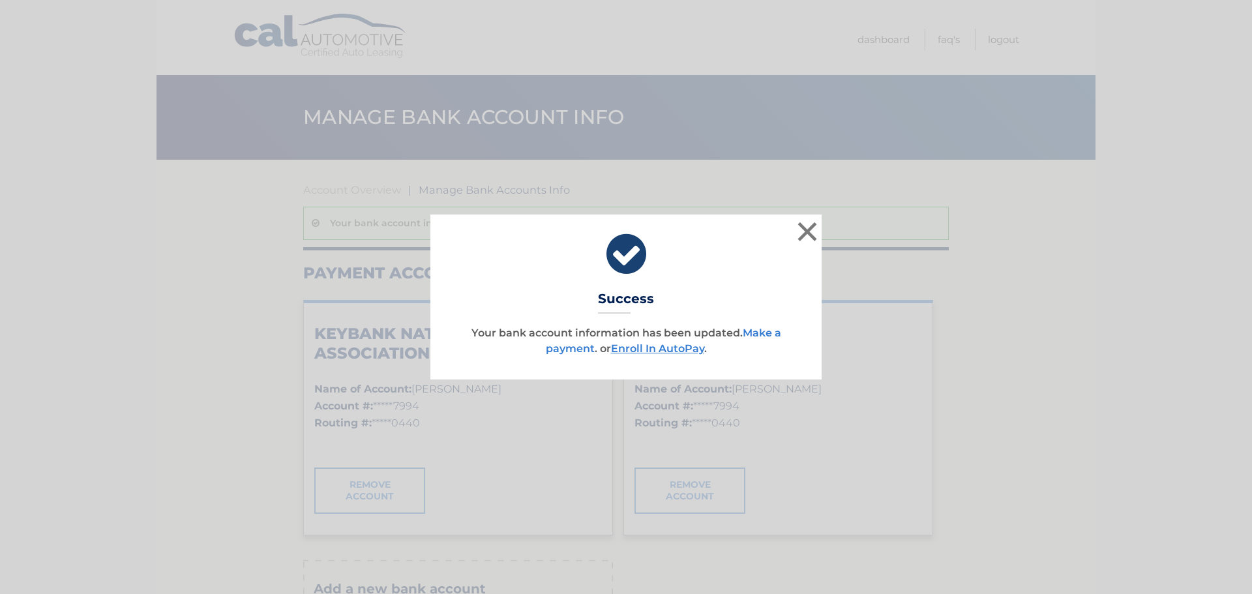
click at [761, 332] on link "Make a payment" at bounding box center [663, 341] width 235 height 28
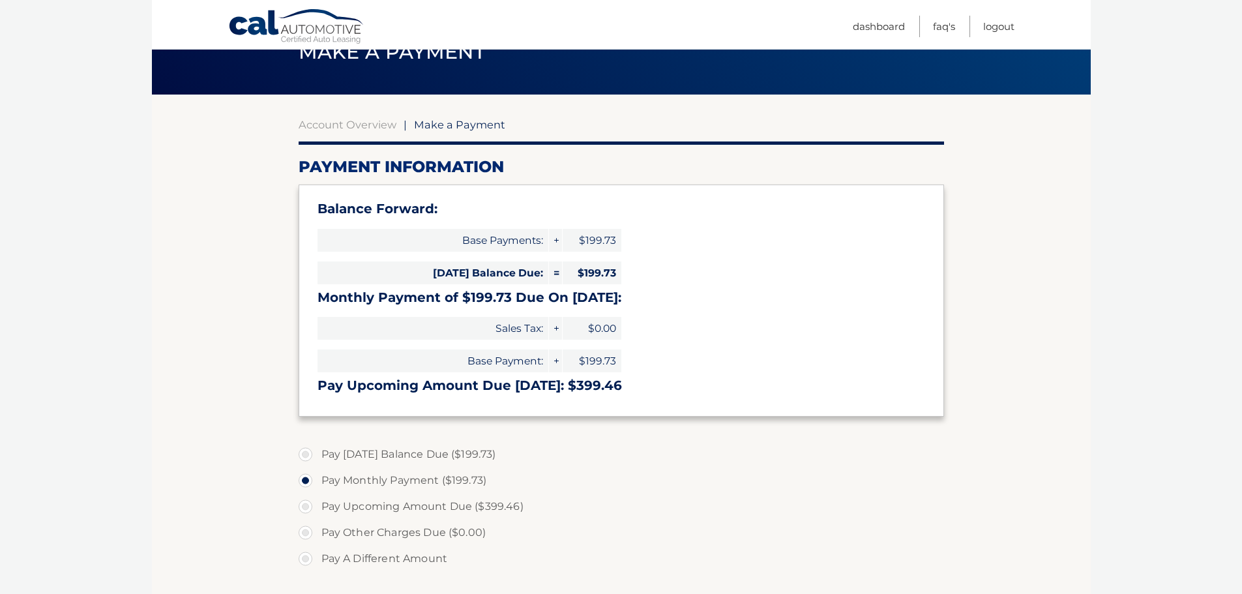
scroll to position [130, 0]
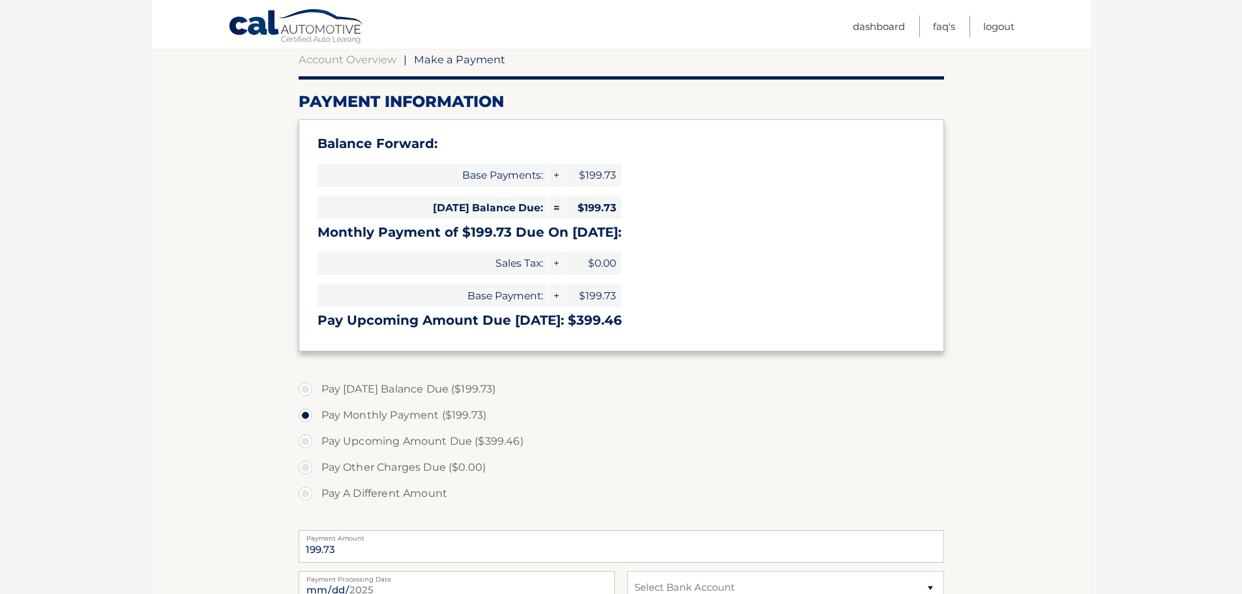
click at [308, 387] on label "Pay [DATE] Balance Due ($199.73)" at bounding box center [621, 389] width 645 height 26
click at [308, 387] on input "Pay Today's Balance Due ($199.73)" at bounding box center [310, 386] width 13 height 21
radio input "true"
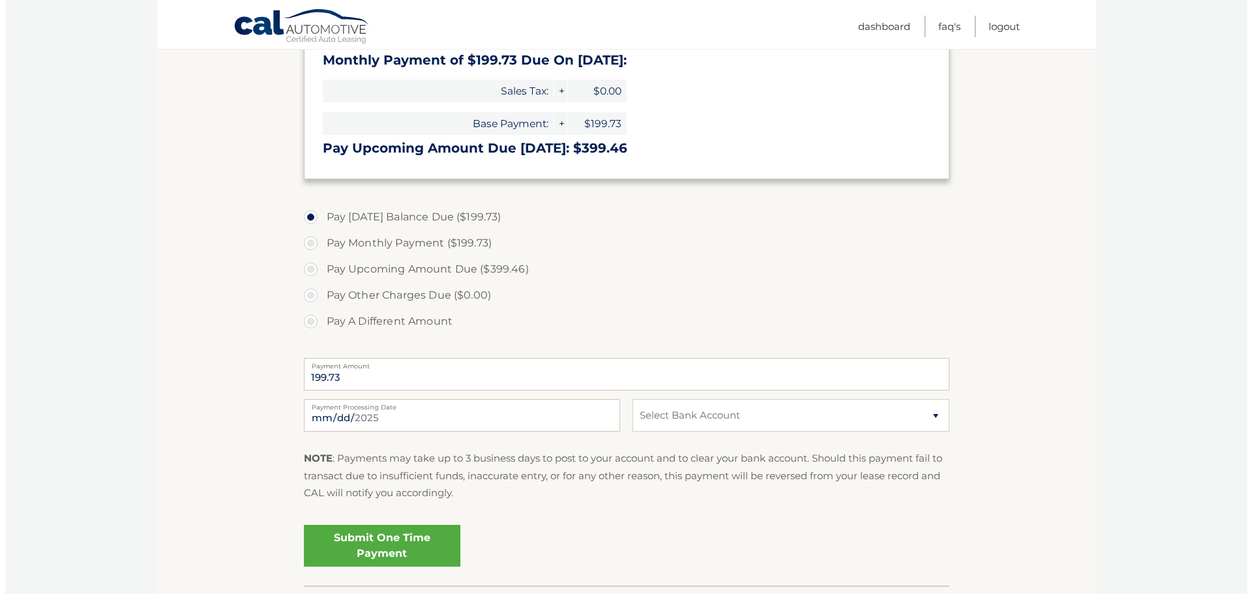
scroll to position [326, 0]
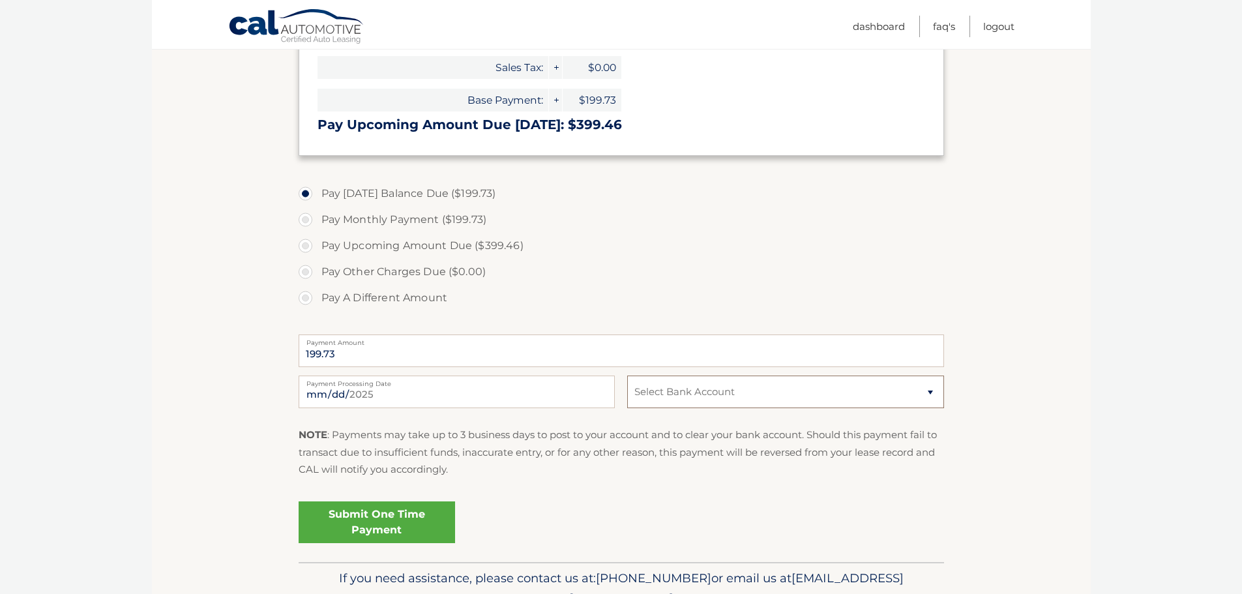
click at [705, 394] on select "Select Bank Account Checking KEYBANK NATIONAL ASSOCIATION *****7994 Checking KE…" at bounding box center [785, 391] width 316 height 33
select select "MDE5Y2Y3NGYtYzBjNS00NGViLWI5M2ItOTE5Y2I0YjdiOWRm"
click at [627, 375] on select "Select Bank Account Checking KEYBANK NATIONAL ASSOCIATION *****7994 Checking KE…" at bounding box center [785, 391] width 316 height 33
click at [390, 508] on link "Submit One Time Payment" at bounding box center [377, 522] width 156 height 42
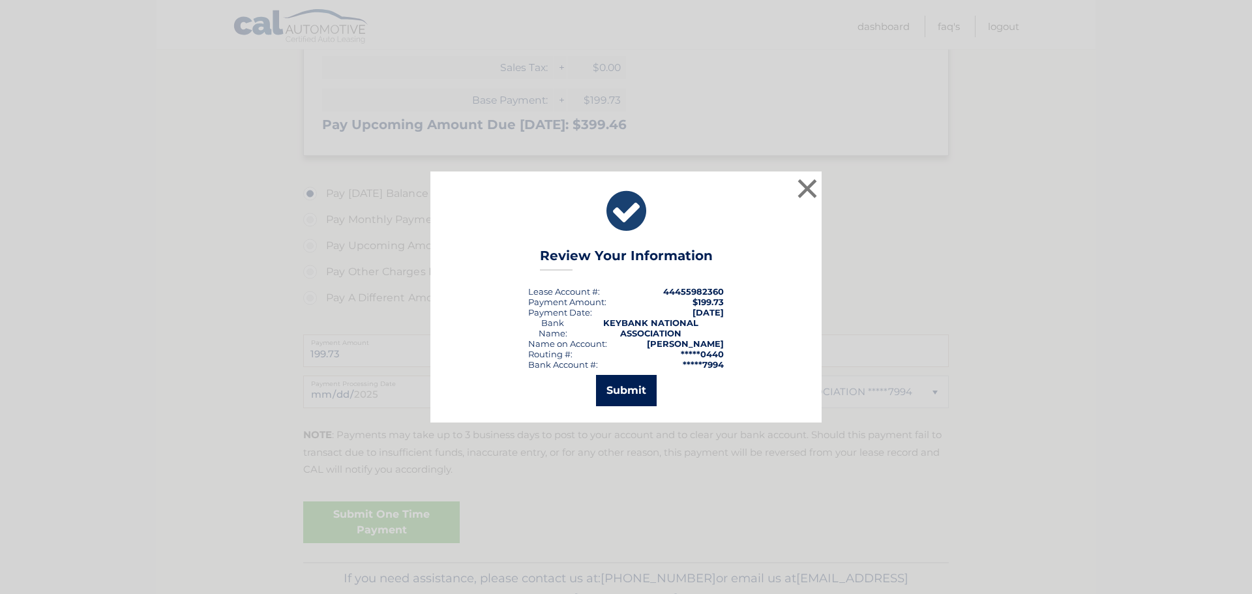
click at [621, 396] on button "Submit" at bounding box center [626, 390] width 61 height 31
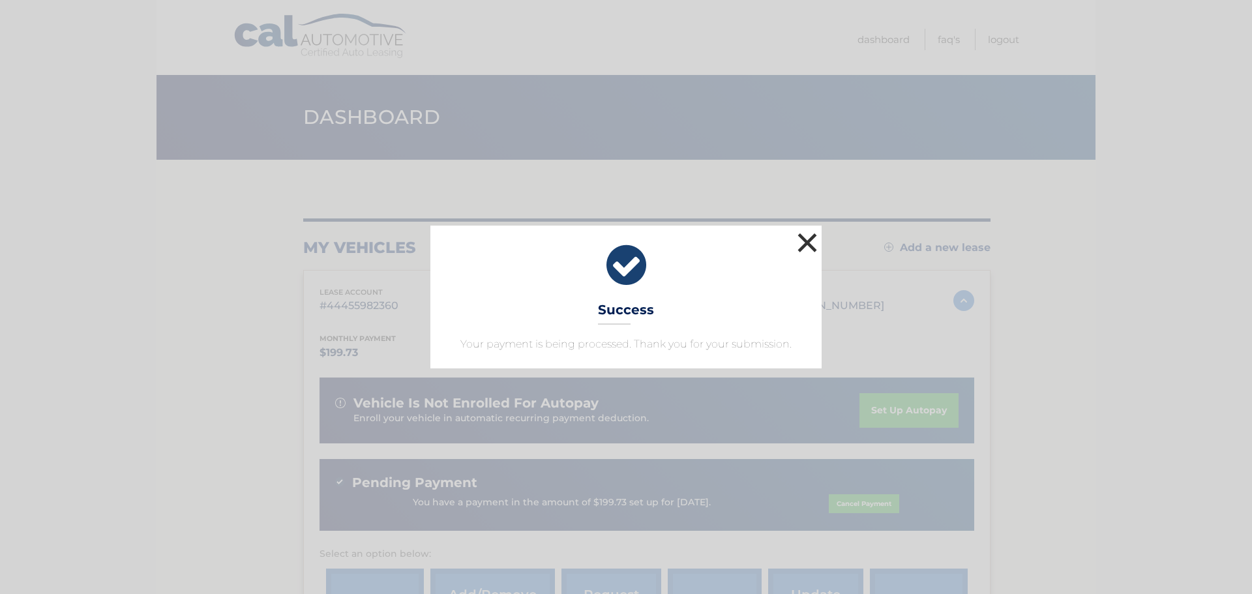
click at [814, 239] on button "×" at bounding box center [807, 242] width 26 height 26
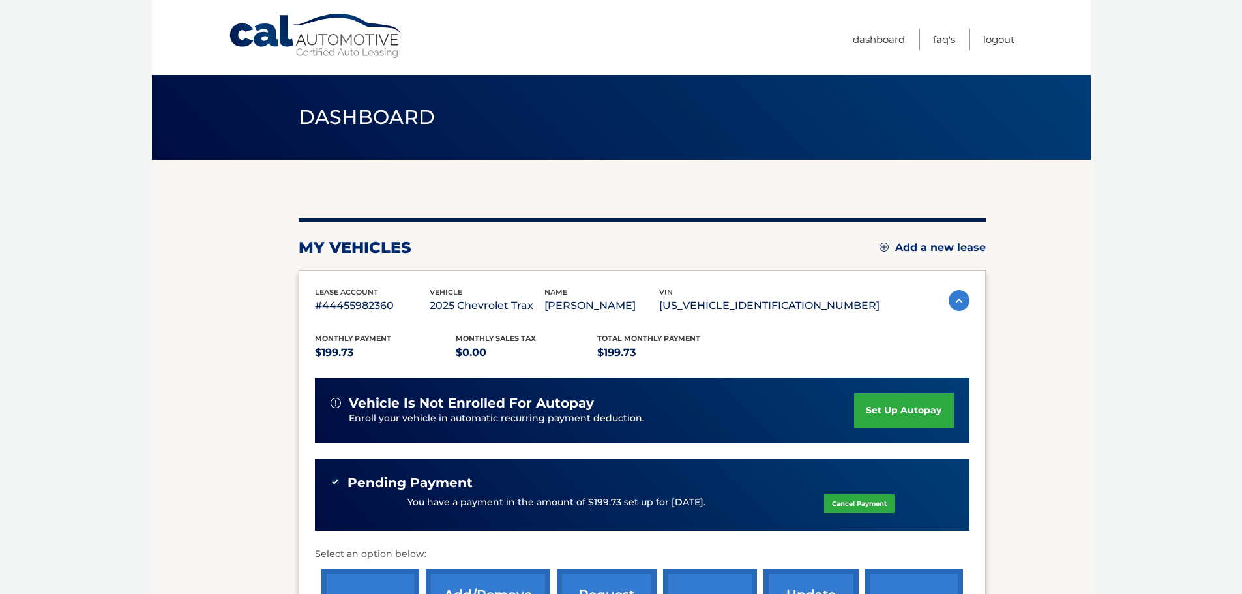
drag, startPoint x: 891, startPoint y: 407, endPoint x: 870, endPoint y: 409, distance: 21.0
click at [891, 407] on link "set up autopay" at bounding box center [903, 410] width 99 height 35
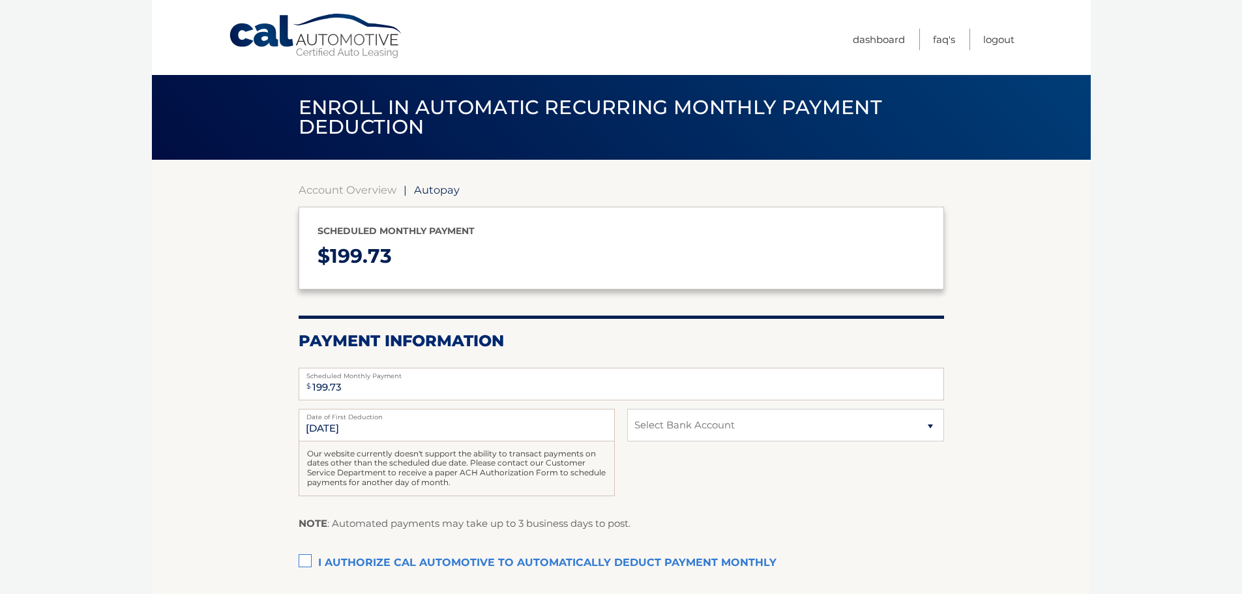
click at [408, 419] on label "Date of First Deduction" at bounding box center [457, 414] width 316 height 10
click at [408, 419] on input "[DATE]" at bounding box center [457, 425] width 316 height 33
click at [683, 418] on select "Select Bank Account Checking KEYBANK NATIONAL ASSOCIATION *****7994 Checking KE…" at bounding box center [785, 425] width 316 height 33
click at [334, 428] on input "[DATE]" at bounding box center [457, 425] width 316 height 33
click at [334, 427] on input "[DATE]" at bounding box center [457, 425] width 316 height 33
